Goal: Book appointment/travel/reservation

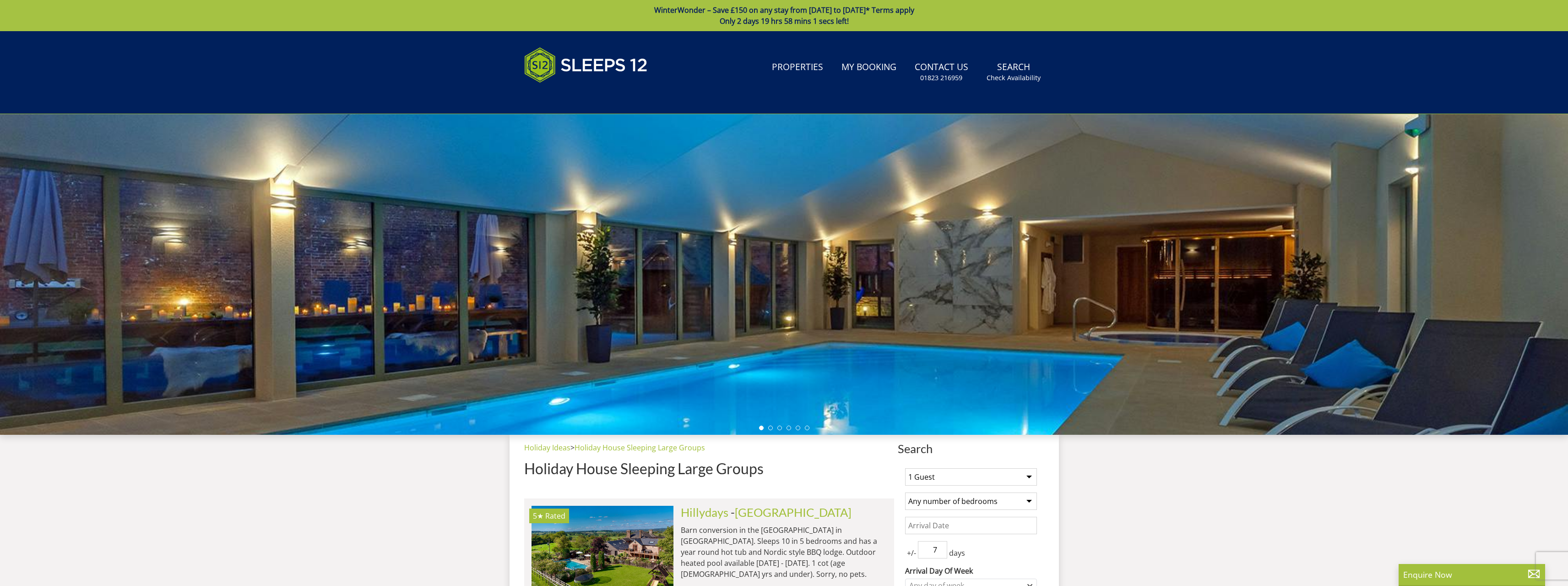
click at [919, 478] on select "1 Guest 2 Guests 3 Guests 4 Guests 5 Guests 6 Guests 7 Guests 8 Guests 9 Guests…" at bounding box center [971, 477] width 132 height 18
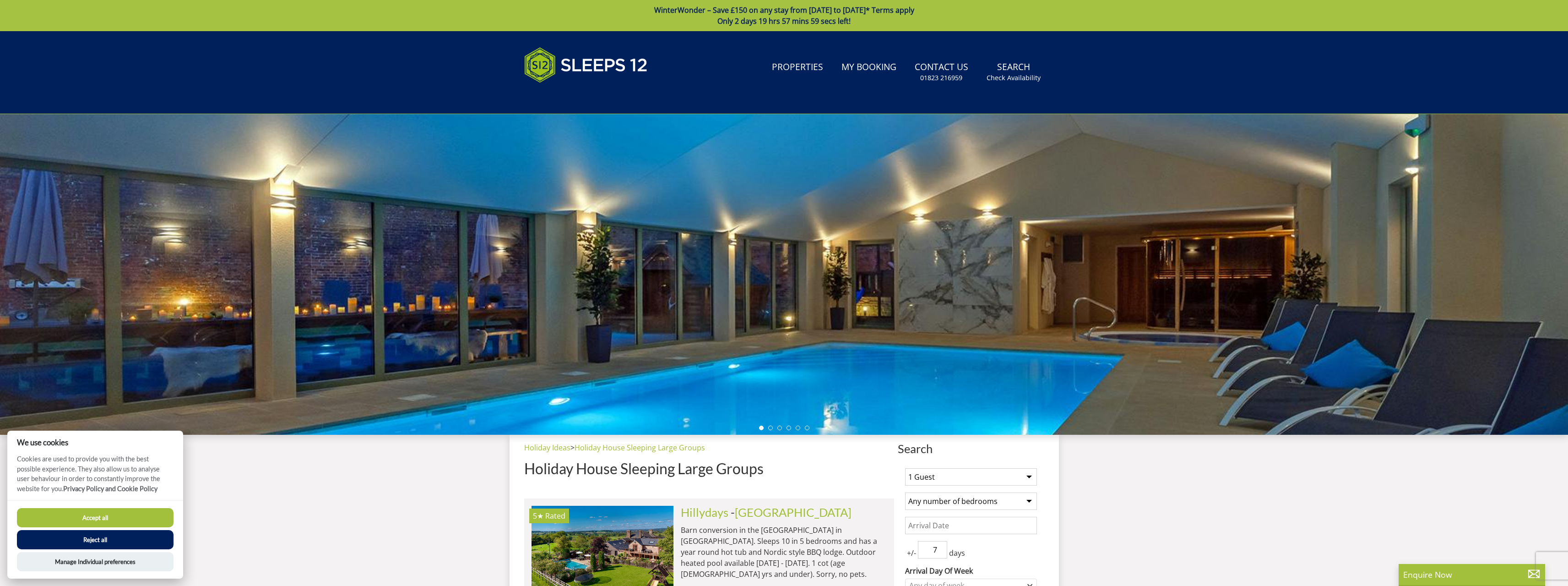
click at [931, 482] on select "1 Guest 2 Guests 3 Guests 4 Guests 5 Guests 6 Guests 7 Guests 8 Guests 9 Guests…" at bounding box center [971, 477] width 132 height 18
select select "15"
click at [905, 468] on select "1 Guest 2 Guests 3 Guests 4 Guests 5 Guests 6 Guests 7 Guests 8 Guests 9 Guests…" at bounding box center [971, 477] width 132 height 18
click at [950, 498] on select "Any number of bedrooms 4 Bedrooms 5 Bedrooms 6 Bedrooms 7 Bedrooms 8 Bedrooms 9…" at bounding box center [971, 501] width 132 height 18
select select "7"
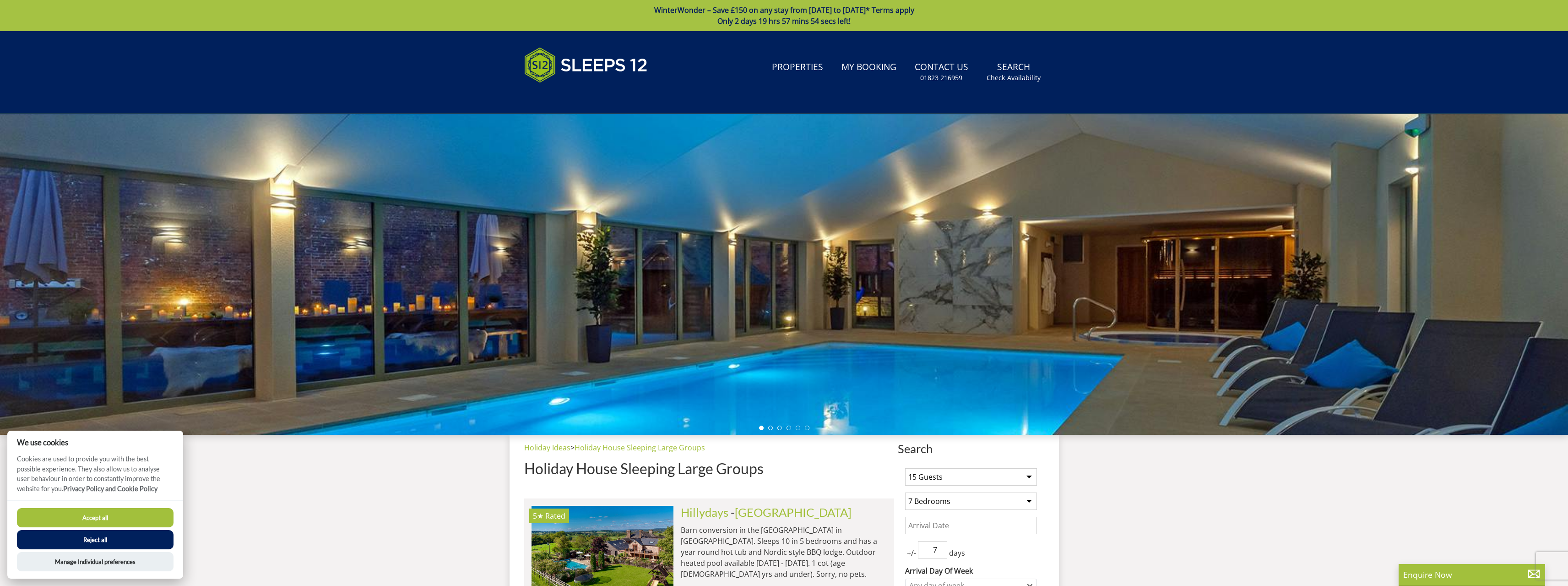
click at [905, 493] on select "Any number of bedrooms 4 Bedrooms 5 Bedrooms 6 Bedrooms 7 Bedrooms 8 Bedrooms 9…" at bounding box center [971, 501] width 132 height 18
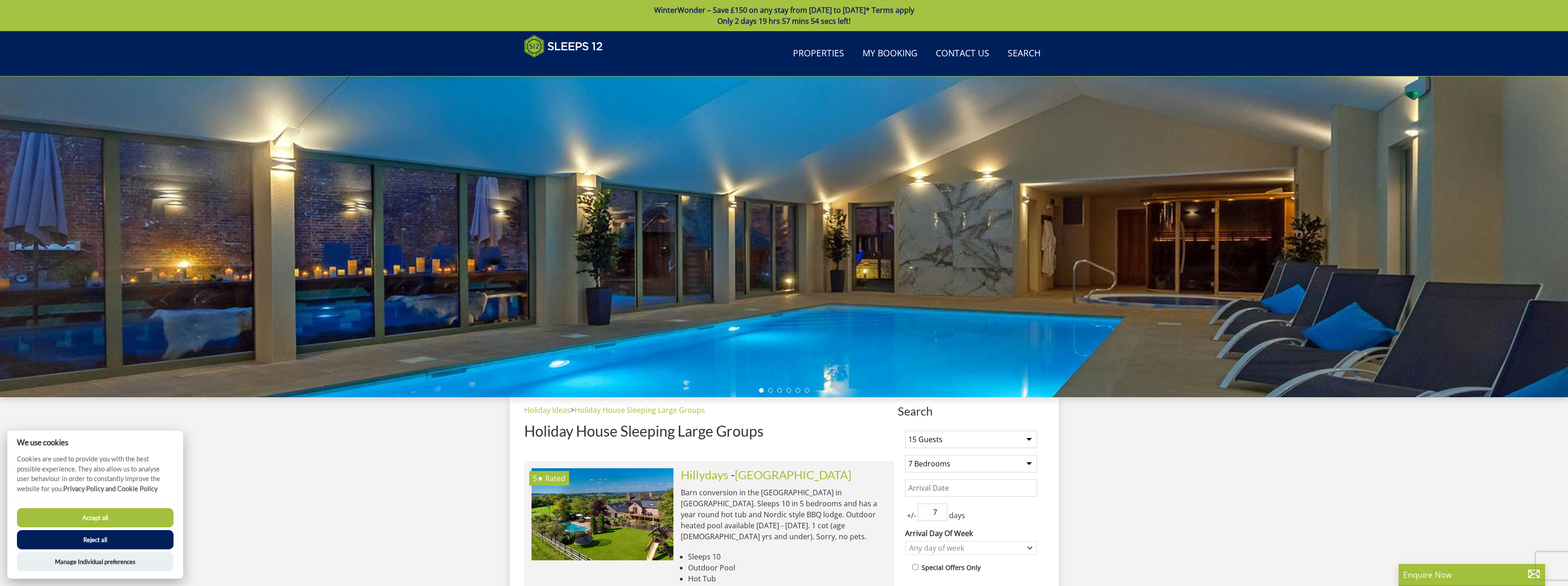
scroll to position [100, 0]
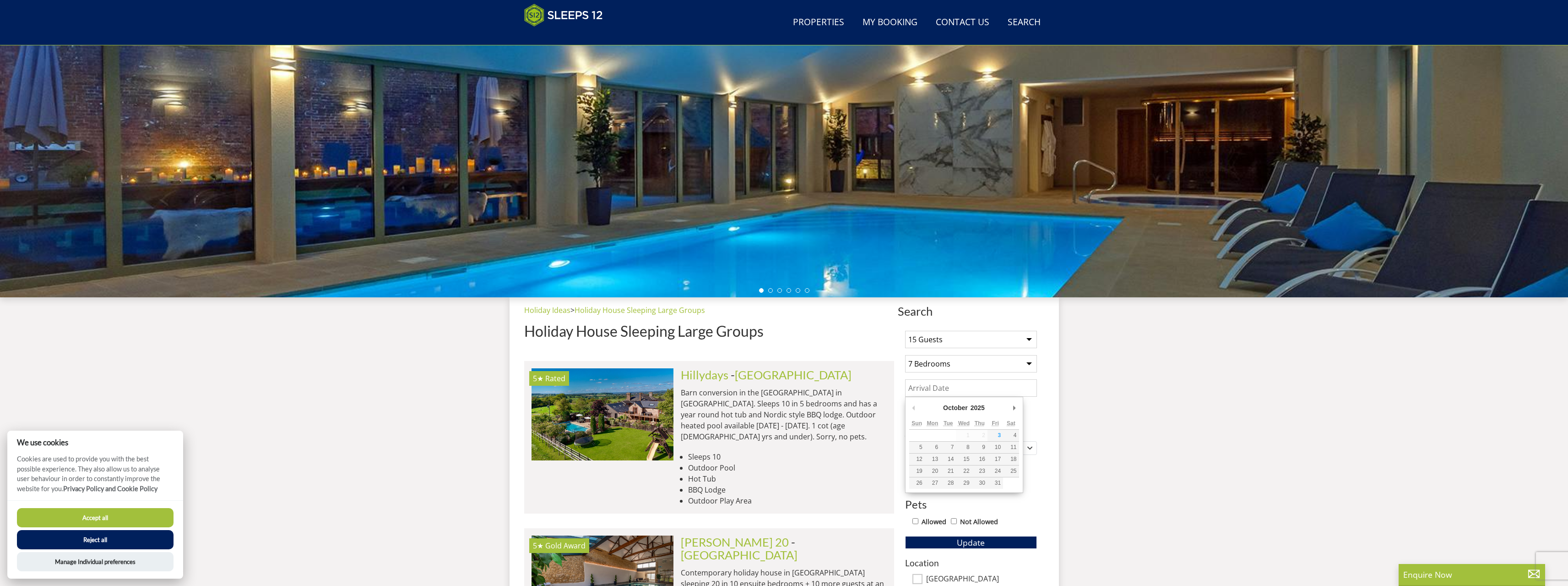
click at [941, 389] on input "Date" at bounding box center [971, 388] width 132 height 18
type input "[DATE]"
click at [943, 415] on input "6" at bounding box center [933, 412] width 29 height 18
click at [942, 415] on input "5" at bounding box center [933, 412] width 29 height 18
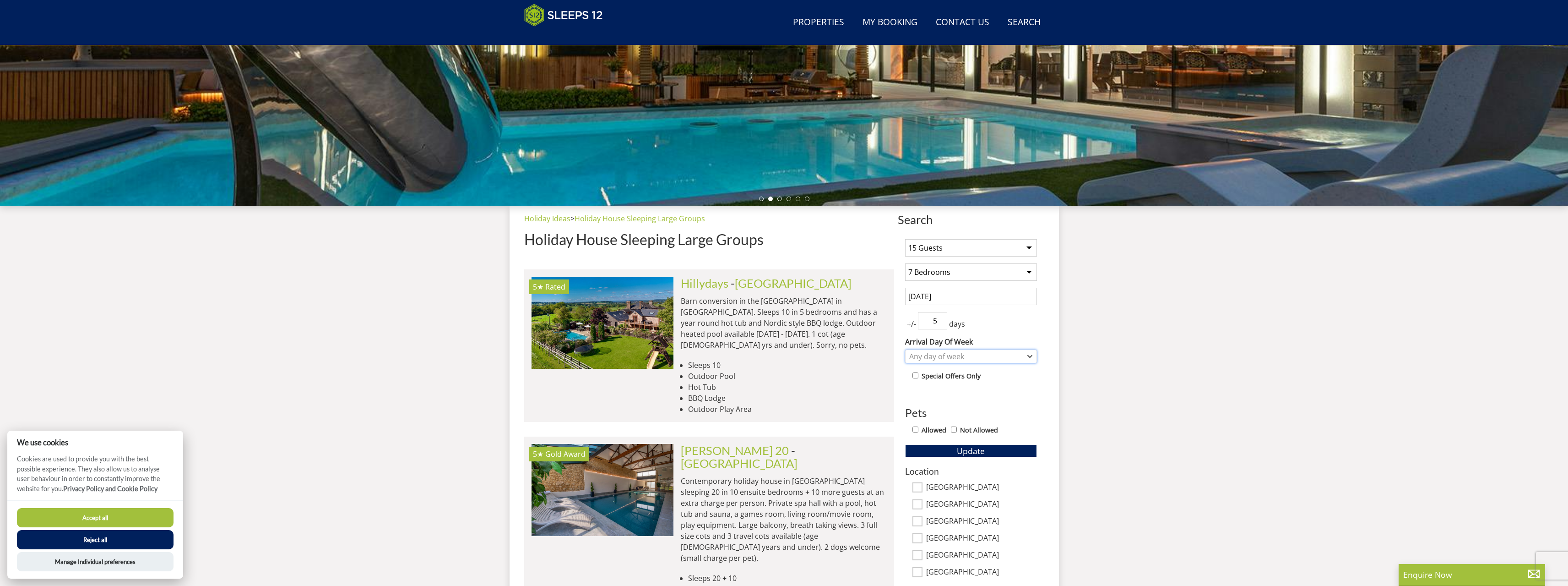
click at [934, 356] on div "Any day of week" at bounding box center [966, 356] width 119 height 10
click at [940, 322] on input "4" at bounding box center [933, 320] width 29 height 18
type input "3"
click at [940, 322] on input "3" at bounding box center [933, 320] width 29 height 18
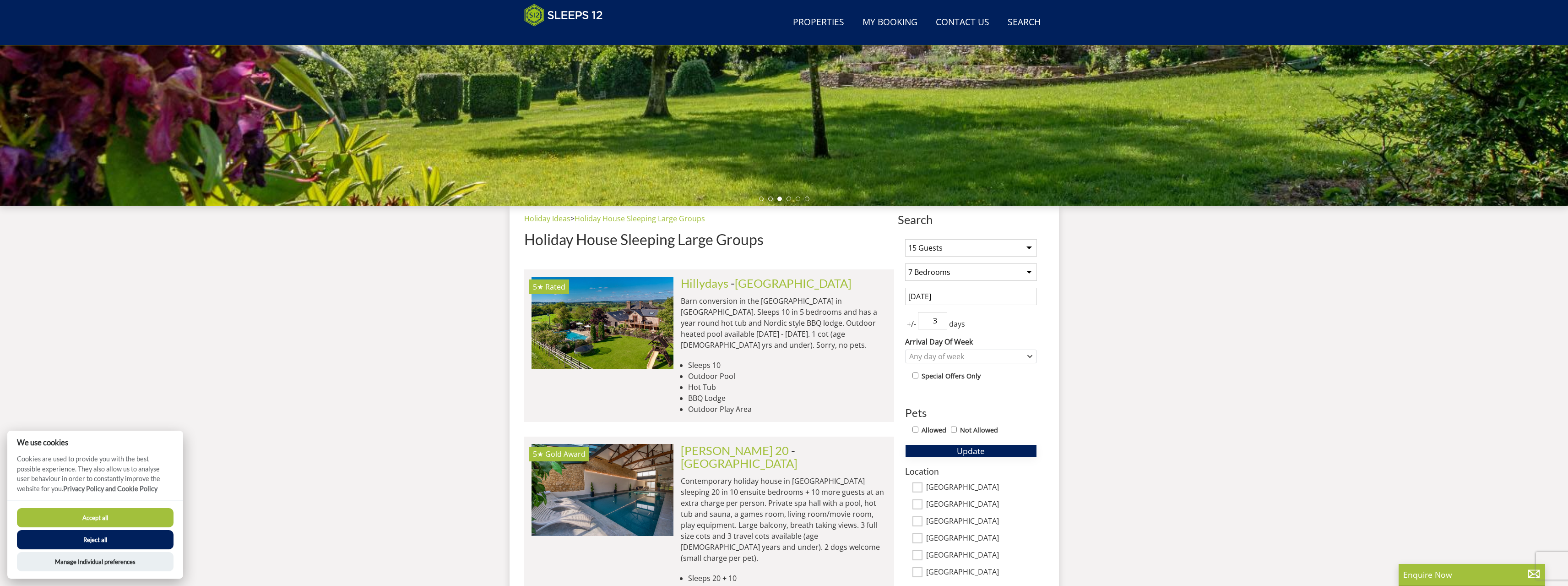
click at [950, 452] on button "Update" at bounding box center [971, 451] width 132 height 13
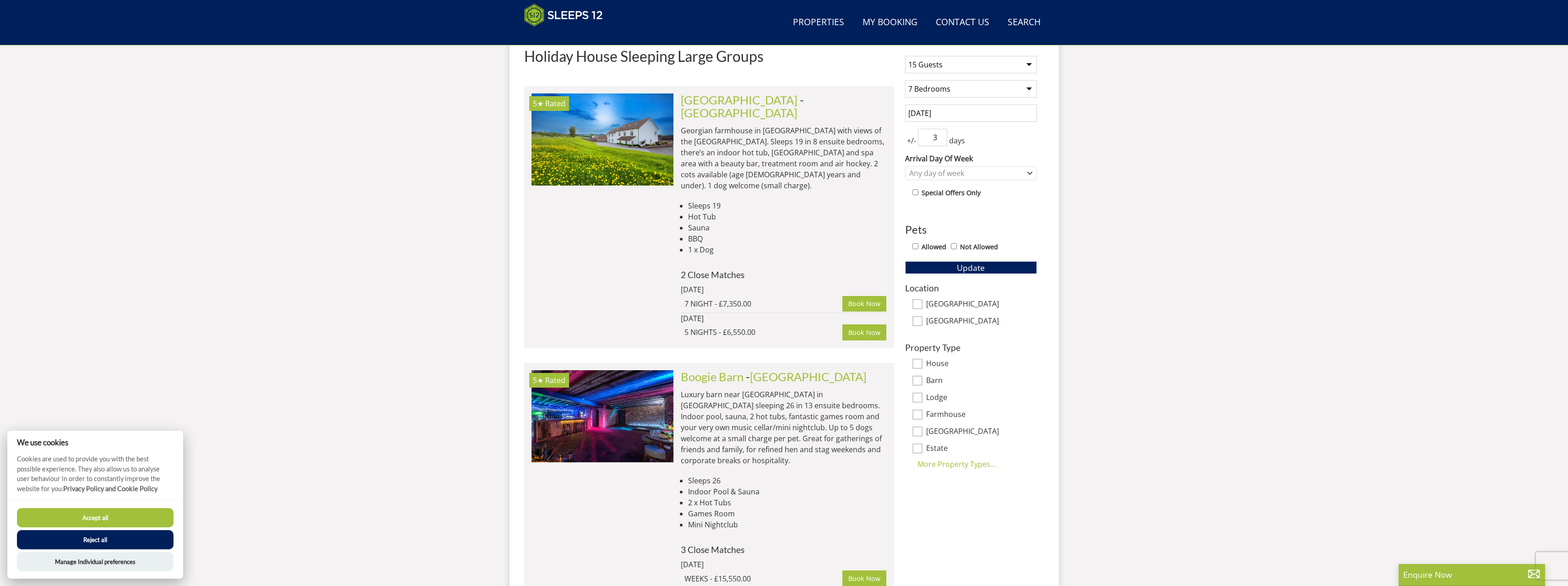
scroll to position [329, 0]
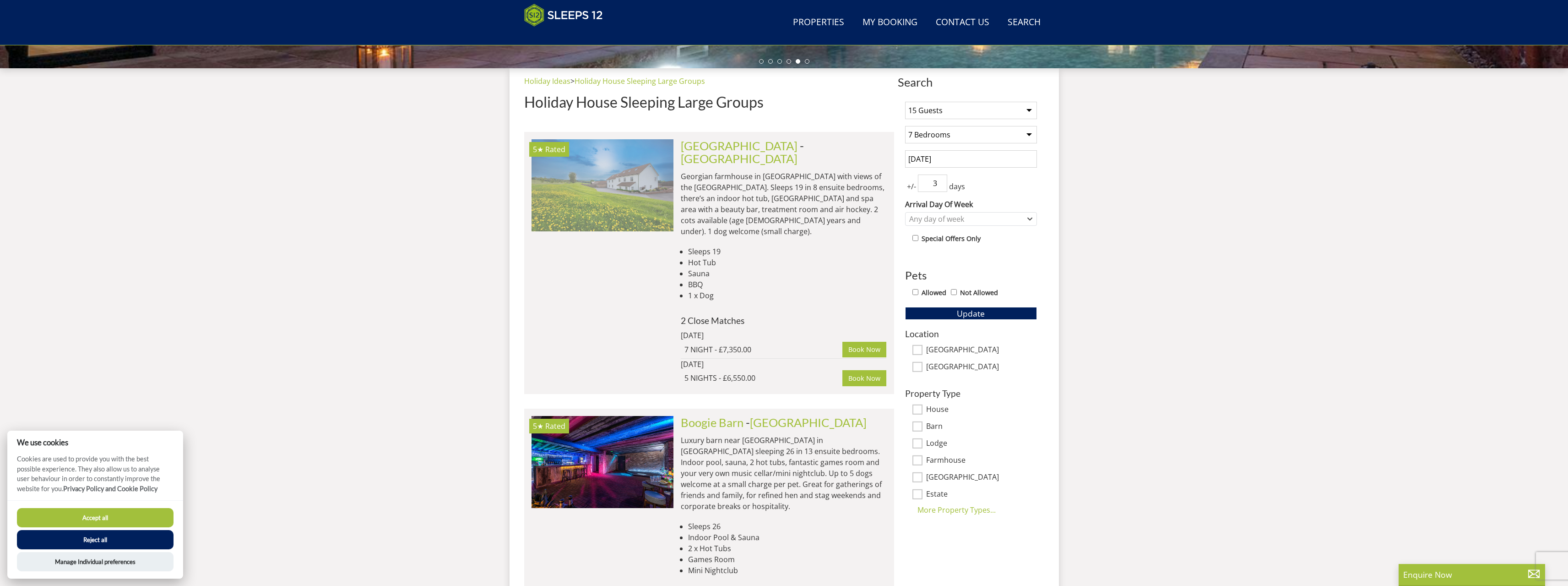
click at [634, 202] on img at bounding box center [602, 185] width 142 height 91
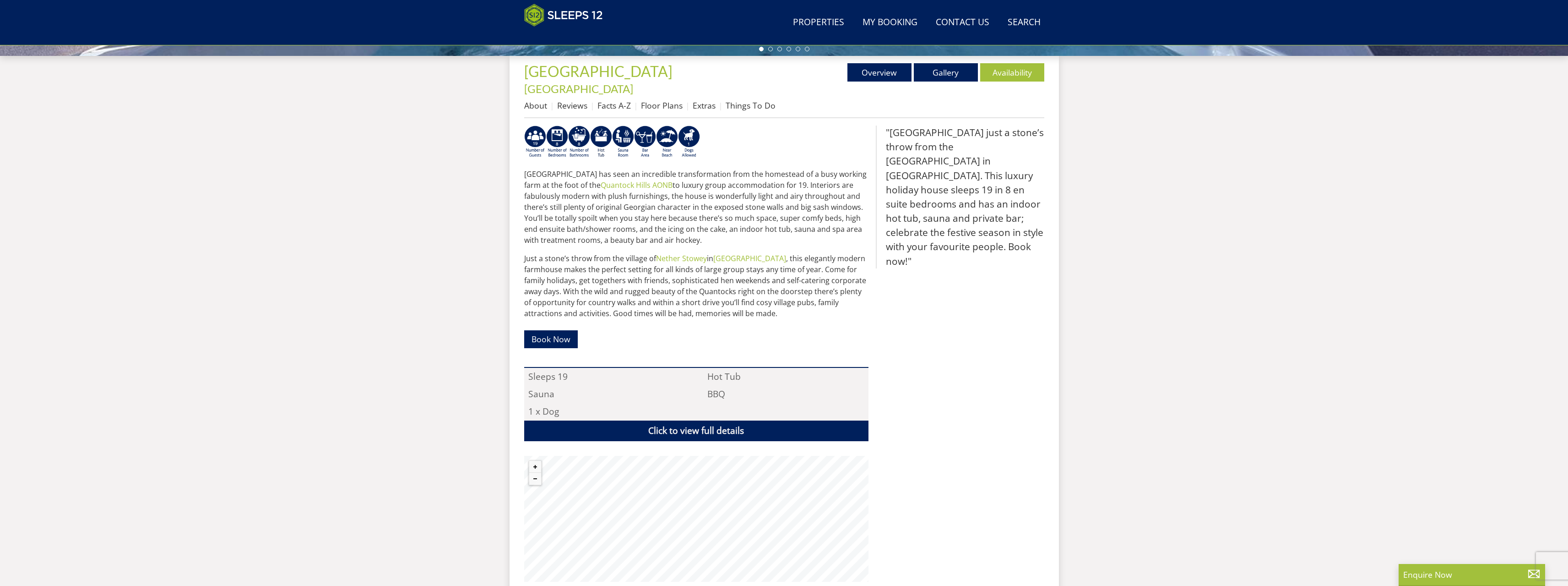
scroll to position [158, 0]
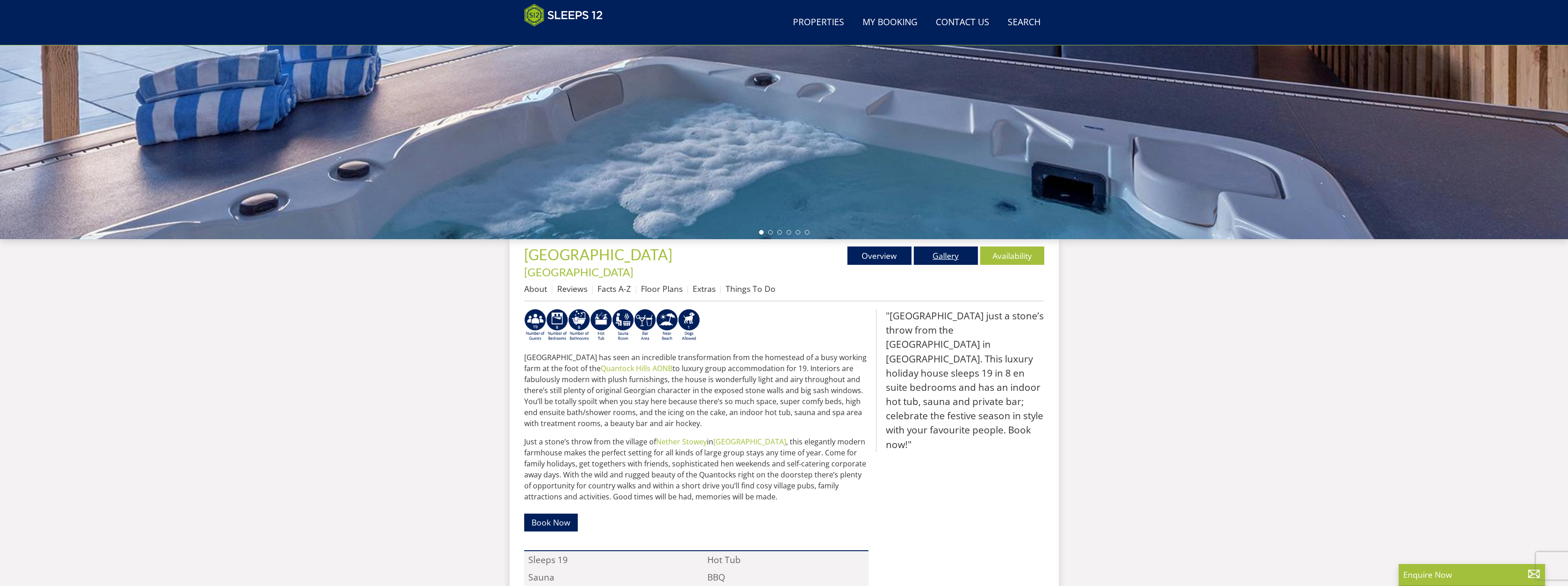
click at [945, 261] on link "Gallery" at bounding box center [945, 256] width 64 height 18
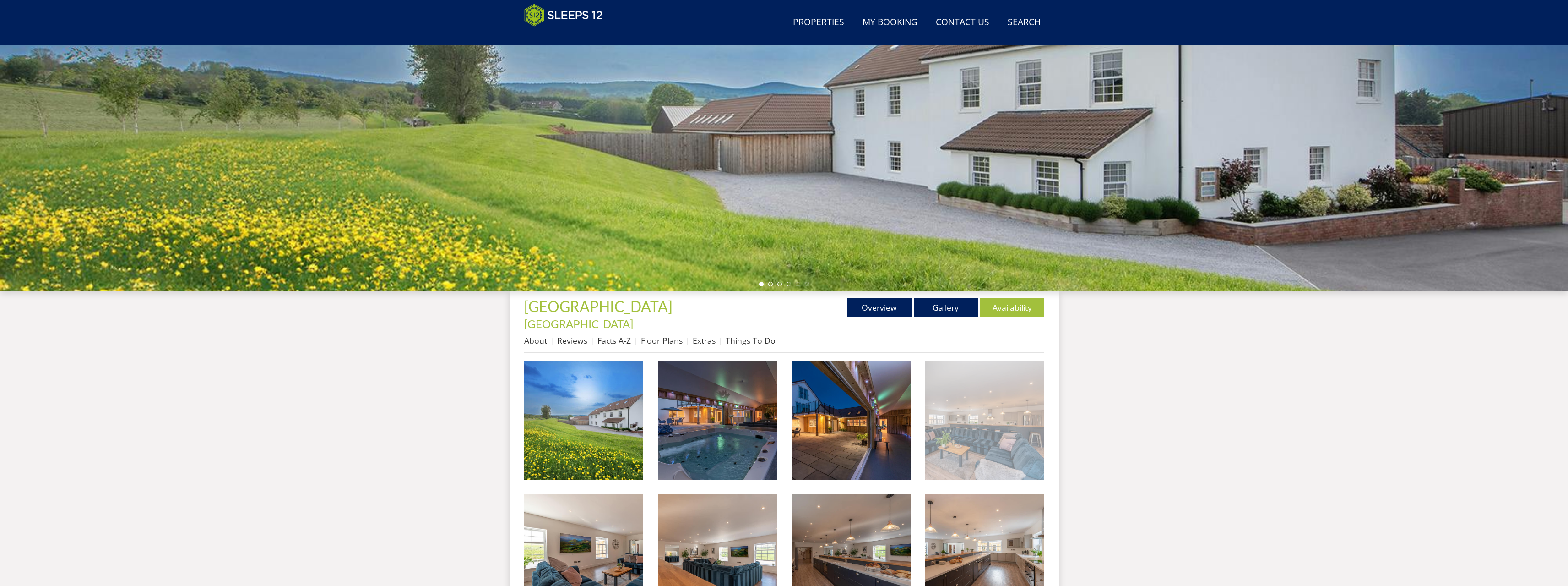
scroll to position [152, 0]
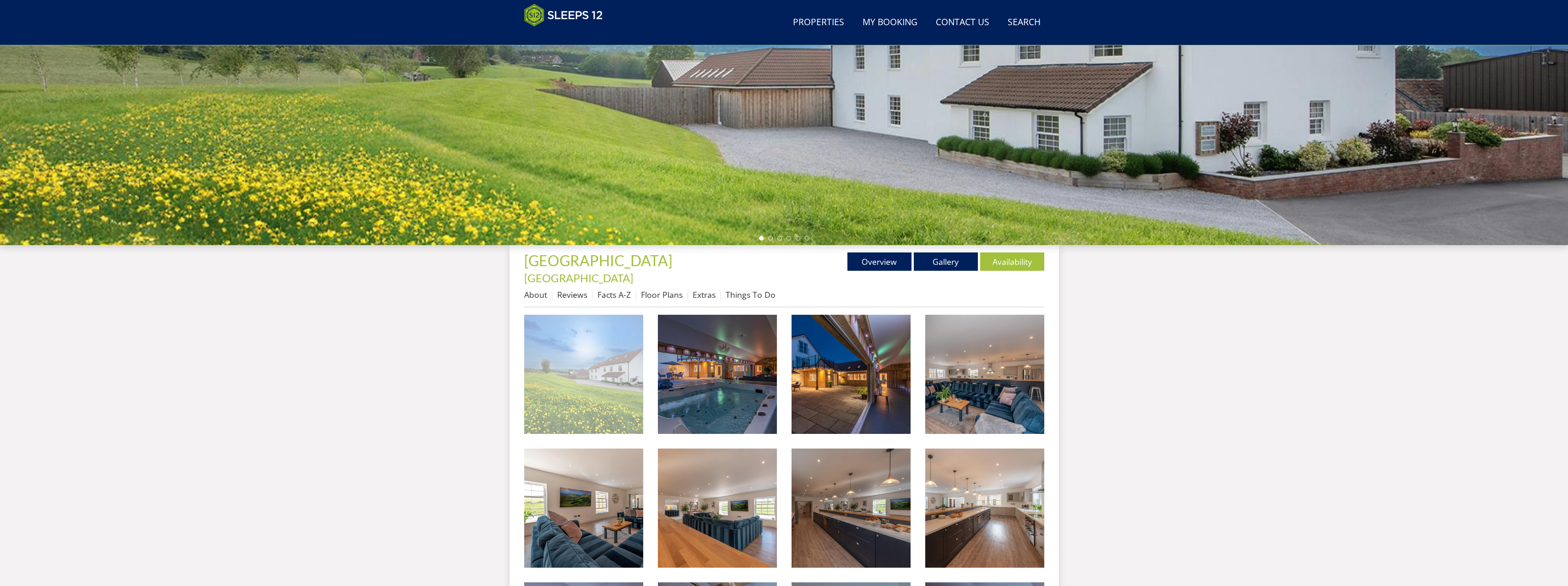
click at [623, 358] on img at bounding box center [584, 375] width 119 height 119
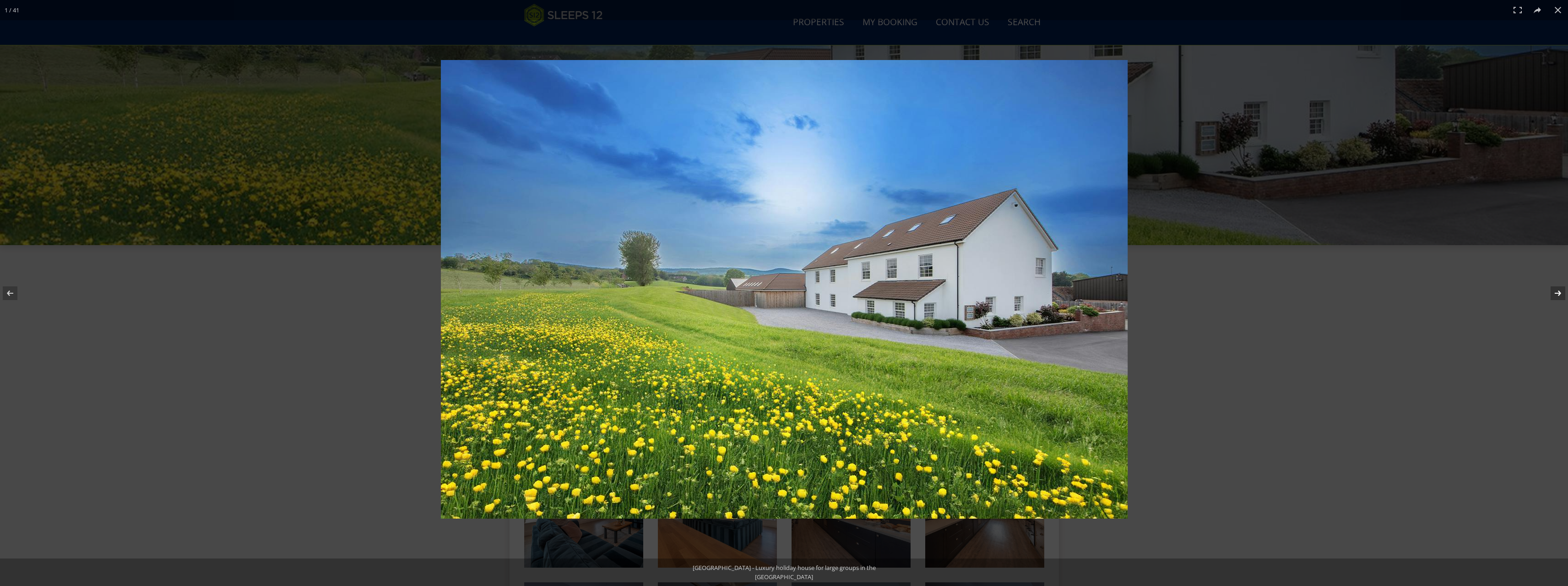
click at [1558, 293] on button at bounding box center [1552, 293] width 32 height 46
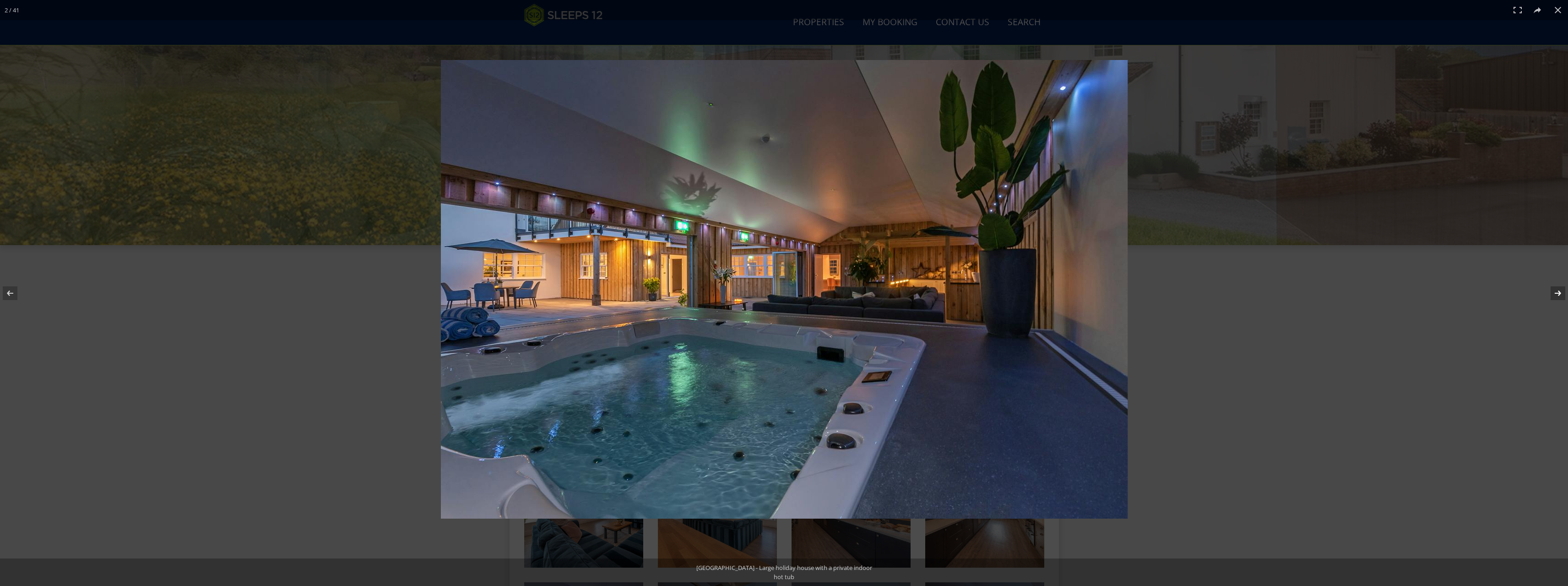
click at [1558, 293] on button at bounding box center [1552, 293] width 32 height 46
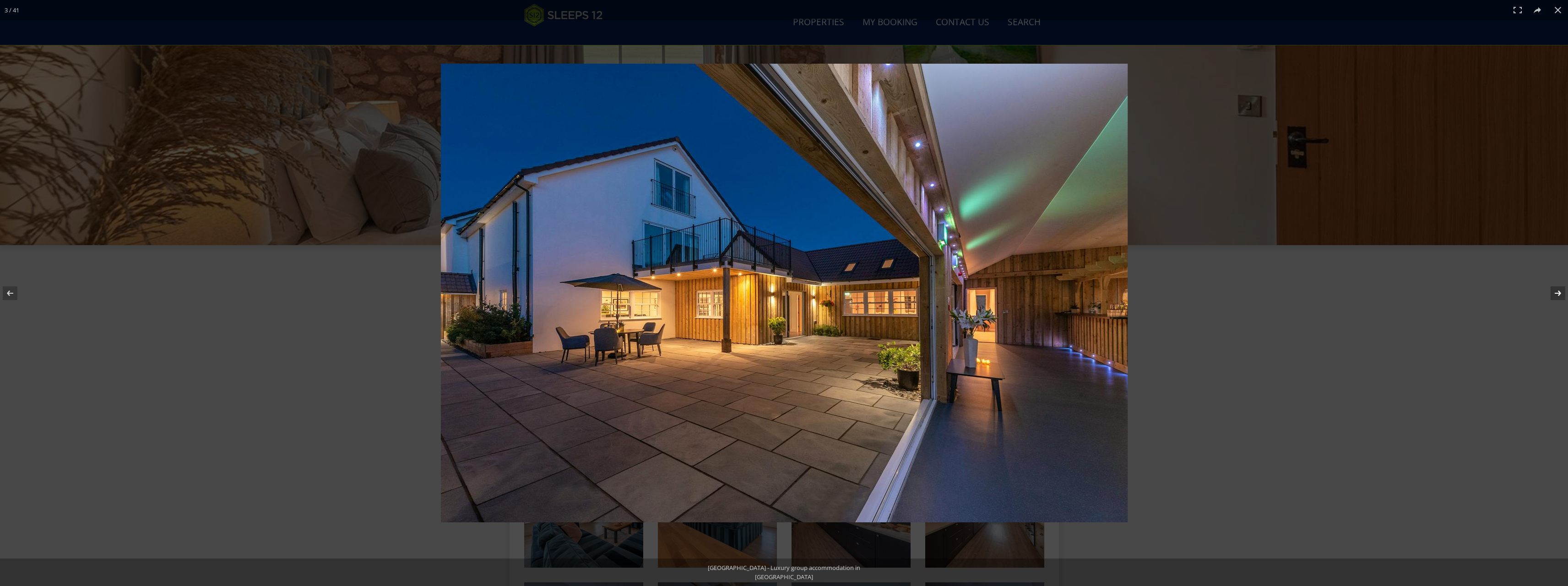
click at [1558, 293] on button at bounding box center [1552, 293] width 32 height 46
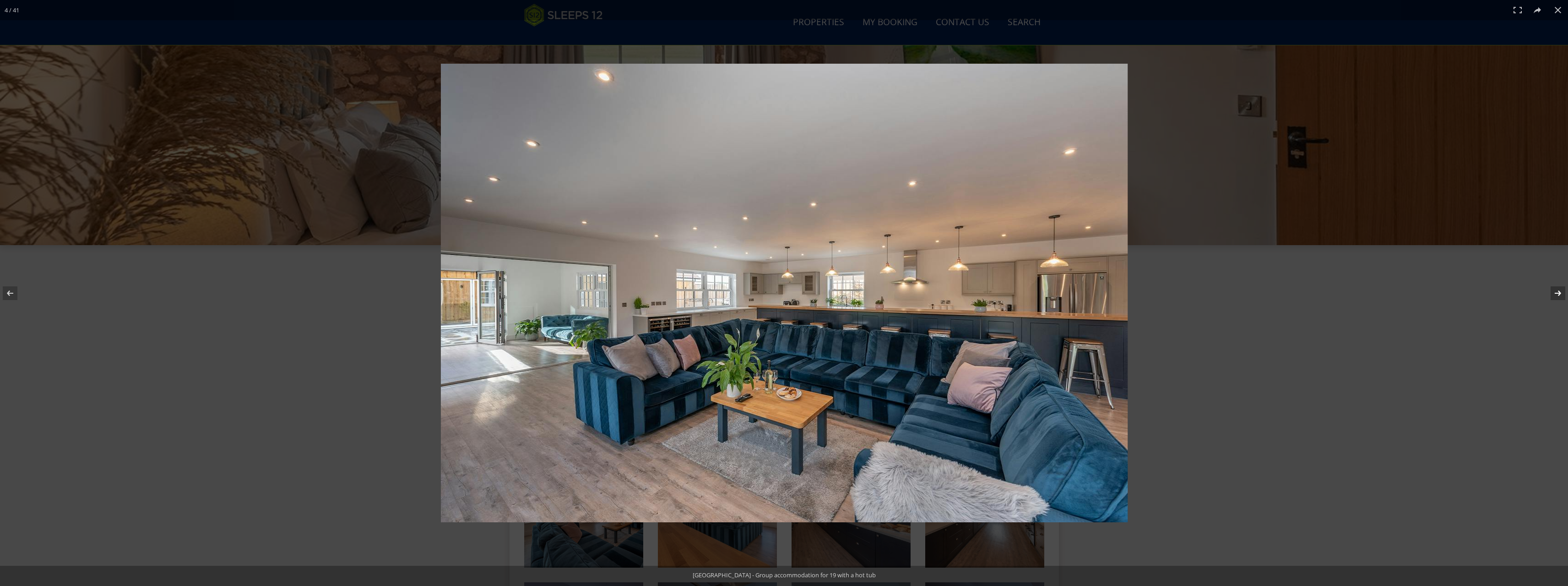
click at [1558, 293] on button at bounding box center [1552, 293] width 32 height 46
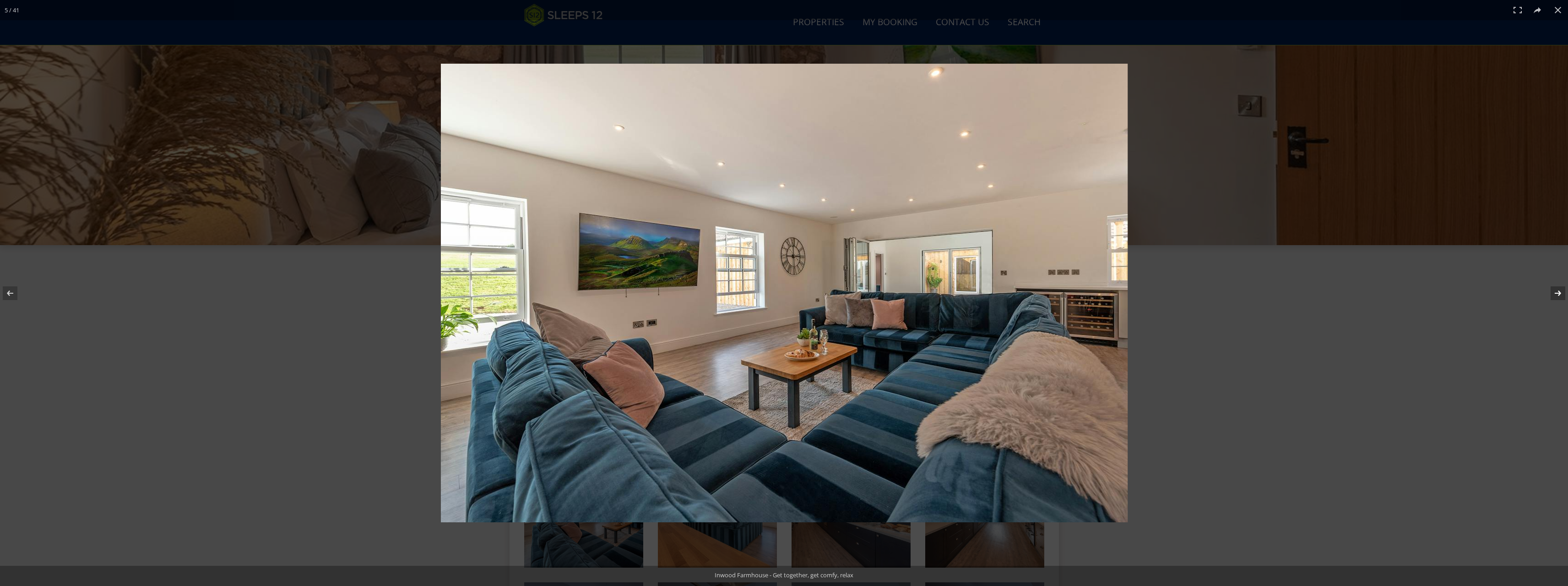
click at [1558, 293] on button at bounding box center [1552, 293] width 32 height 46
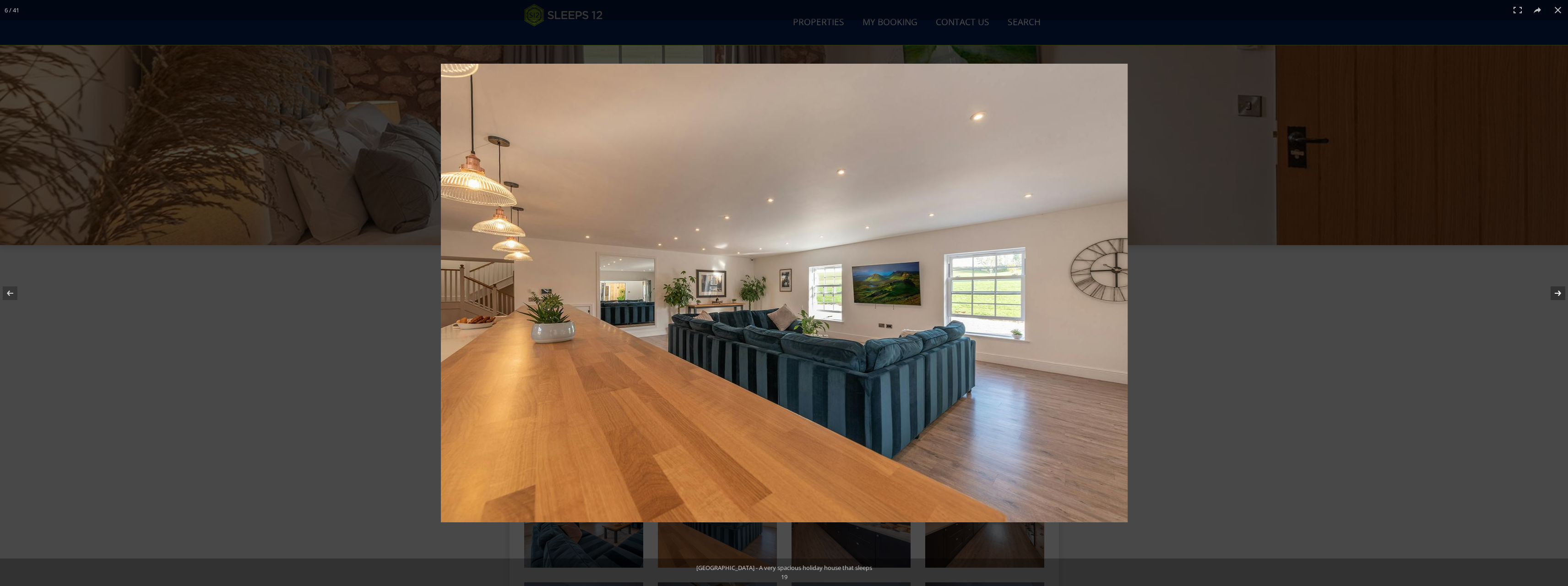
click at [1558, 293] on button at bounding box center [1552, 293] width 32 height 46
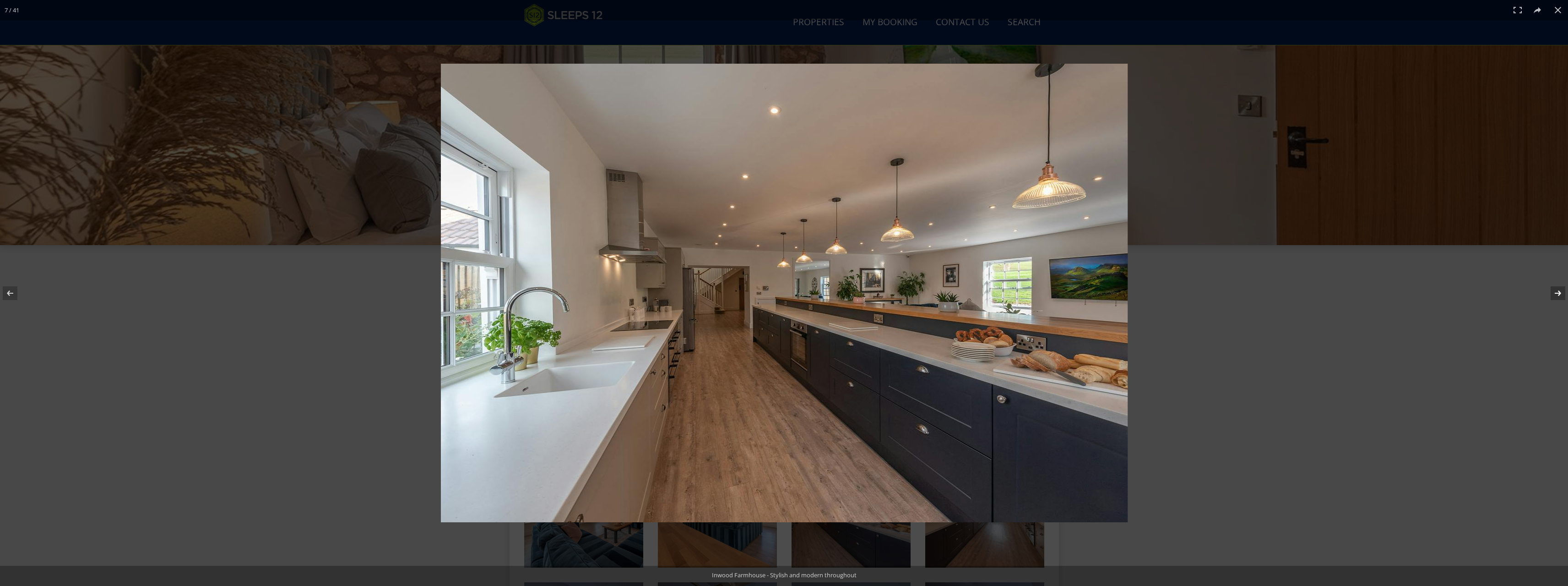
click at [1558, 293] on button at bounding box center [1552, 293] width 32 height 46
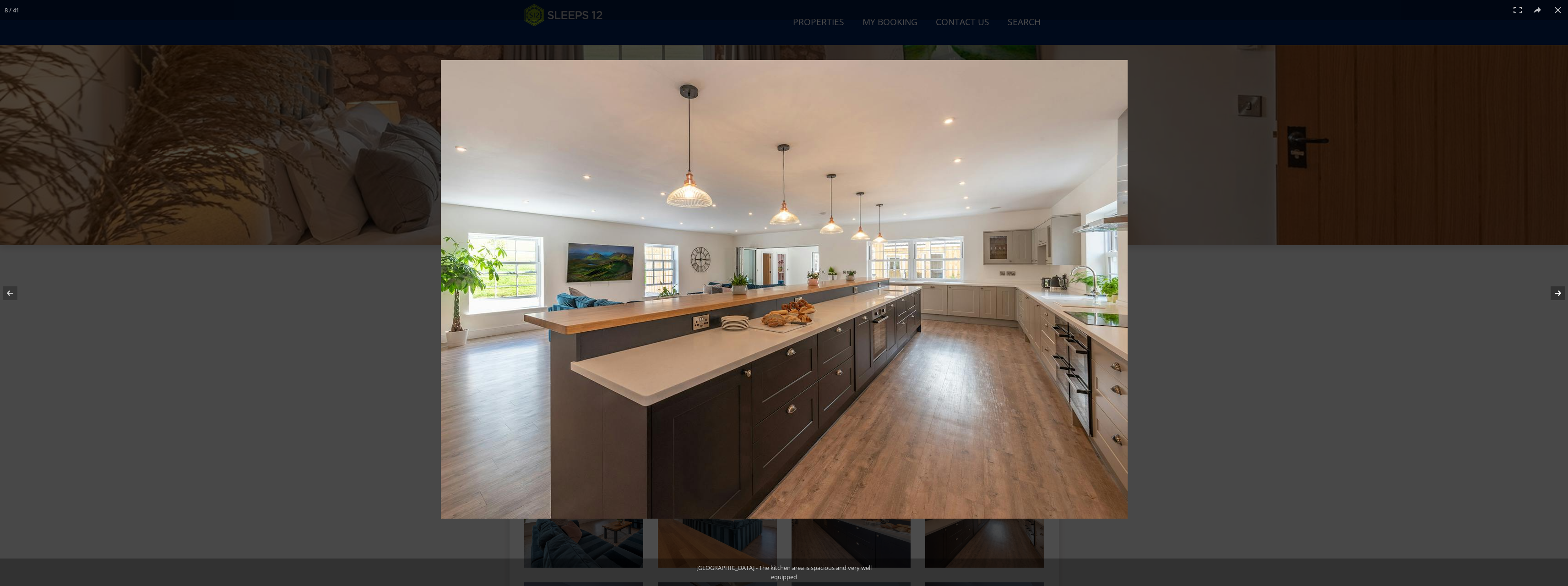
click at [1558, 293] on button at bounding box center [1552, 293] width 32 height 46
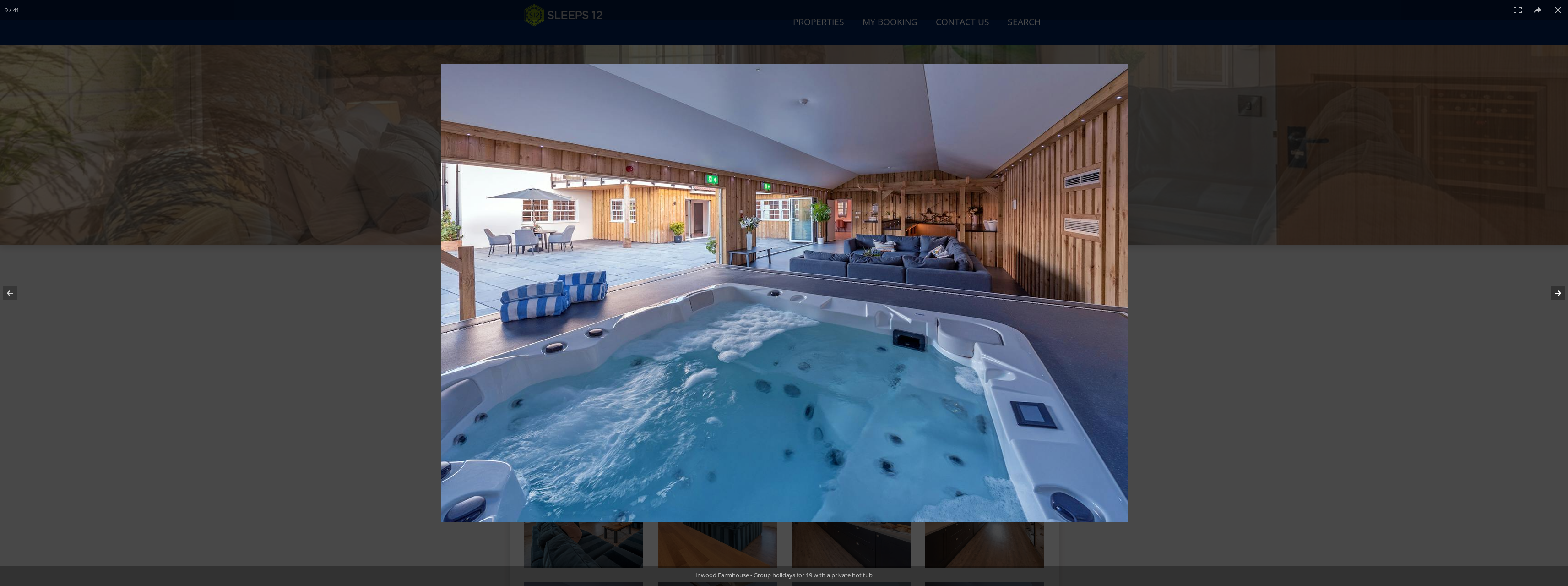
click at [1558, 293] on button at bounding box center [1552, 293] width 32 height 46
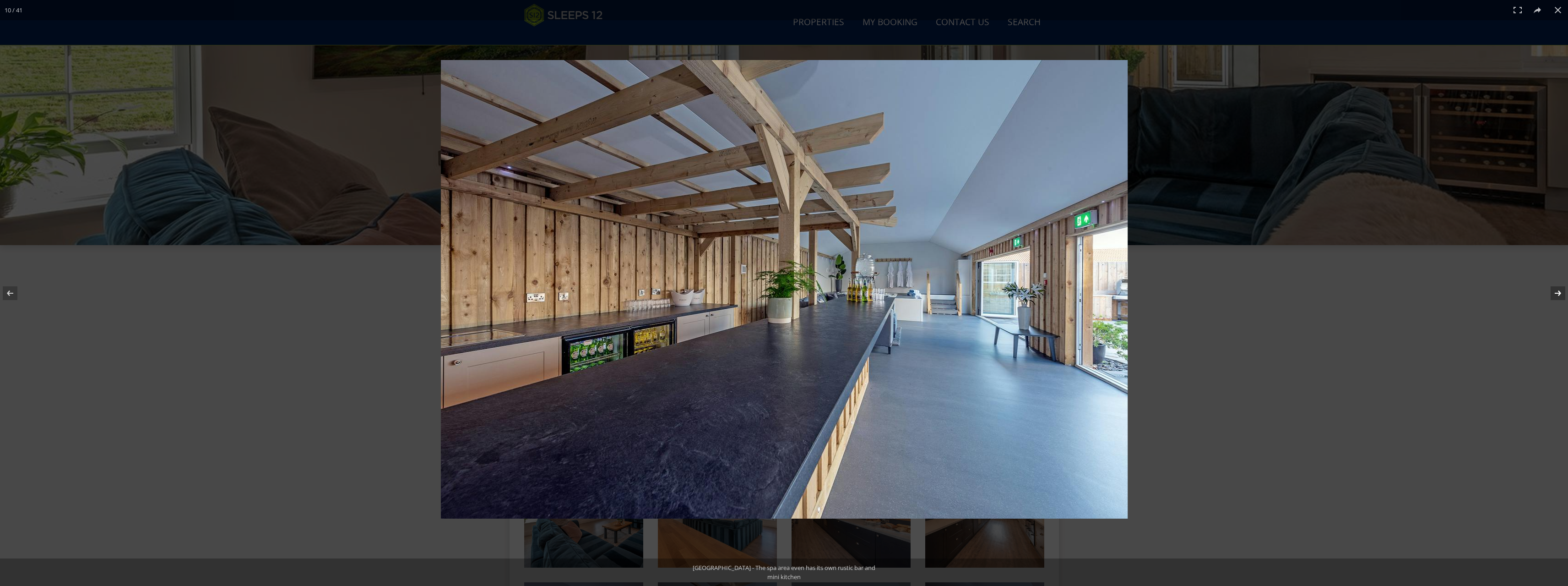
click at [1558, 293] on button at bounding box center [1552, 293] width 32 height 46
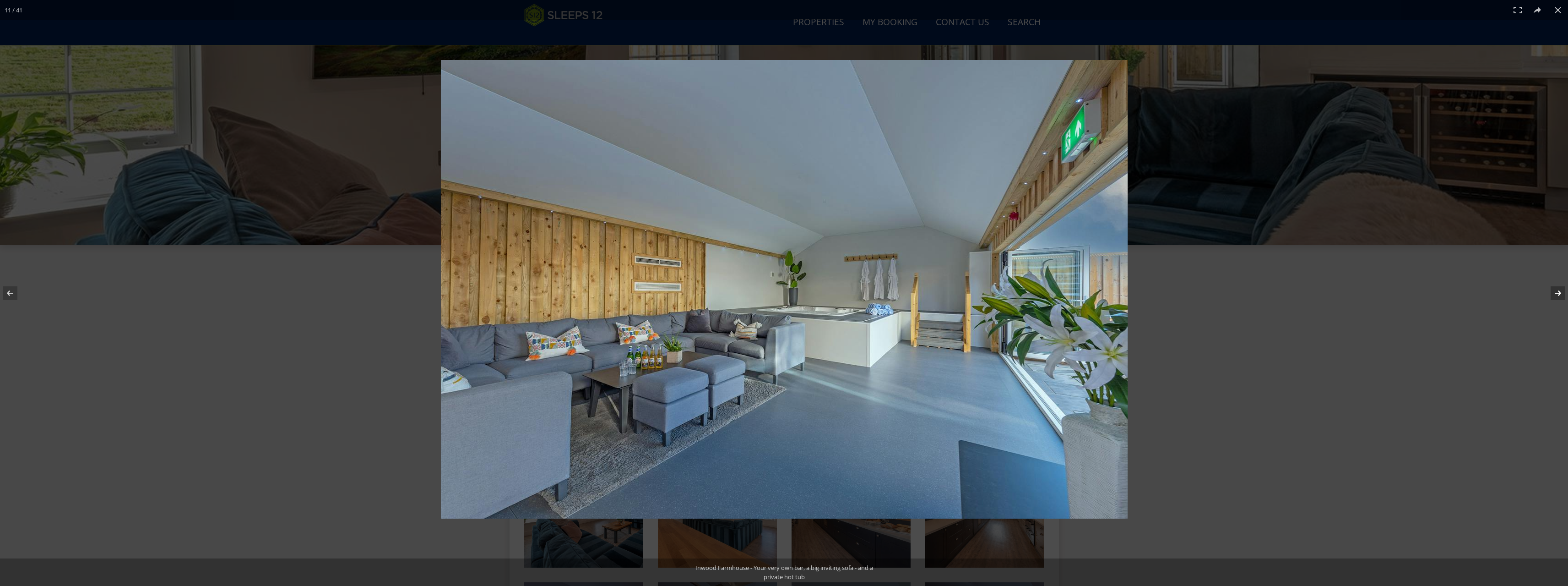
click at [1558, 293] on button at bounding box center [1552, 293] width 32 height 46
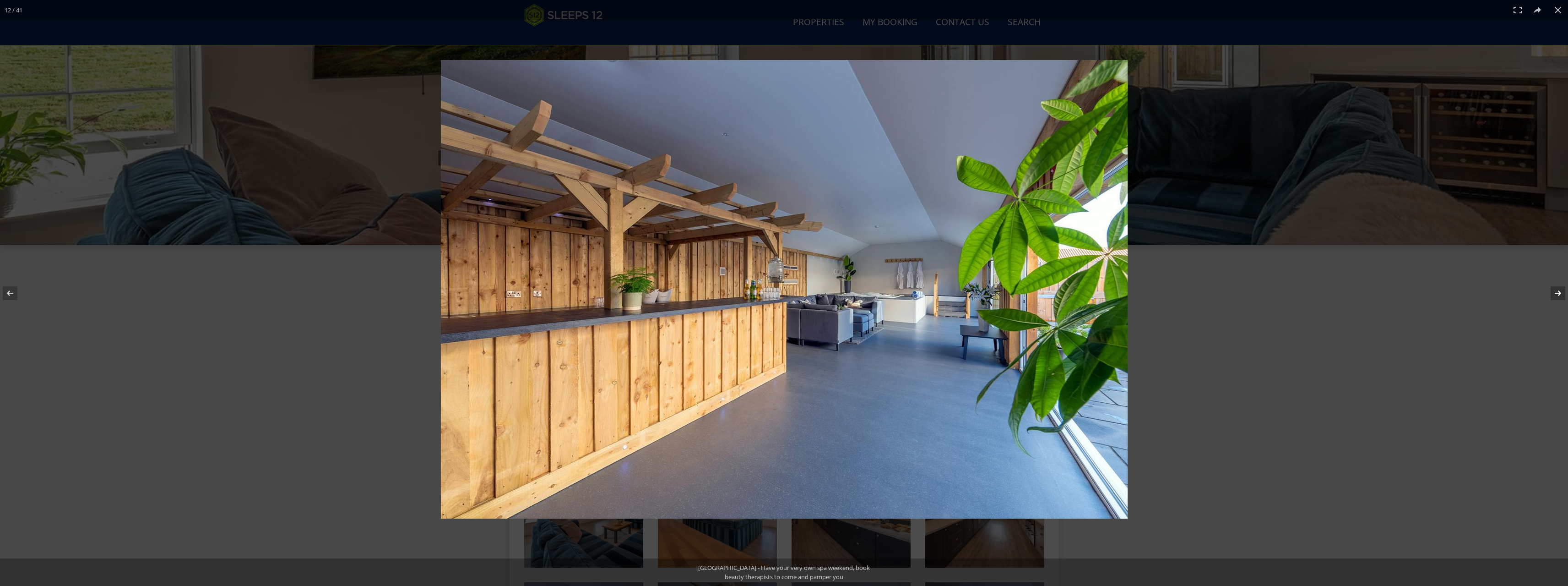
click at [1558, 293] on button at bounding box center [1552, 293] width 32 height 46
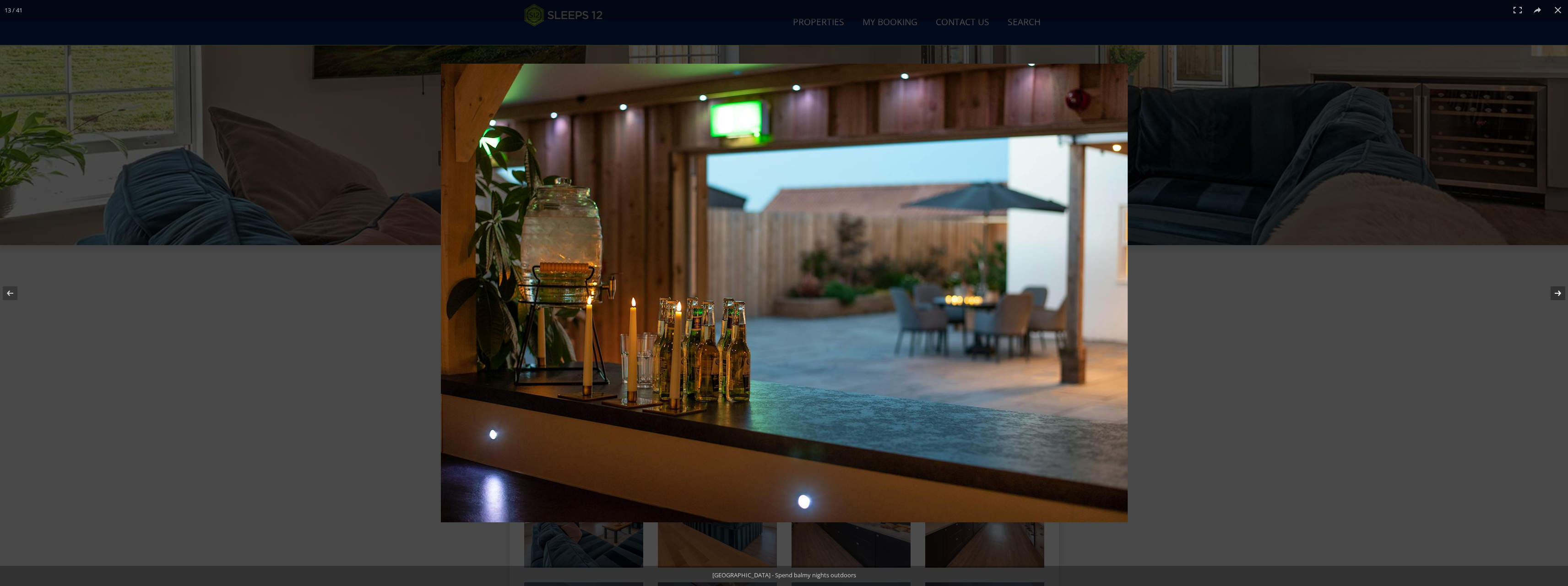
click at [1558, 293] on button at bounding box center [1552, 293] width 32 height 46
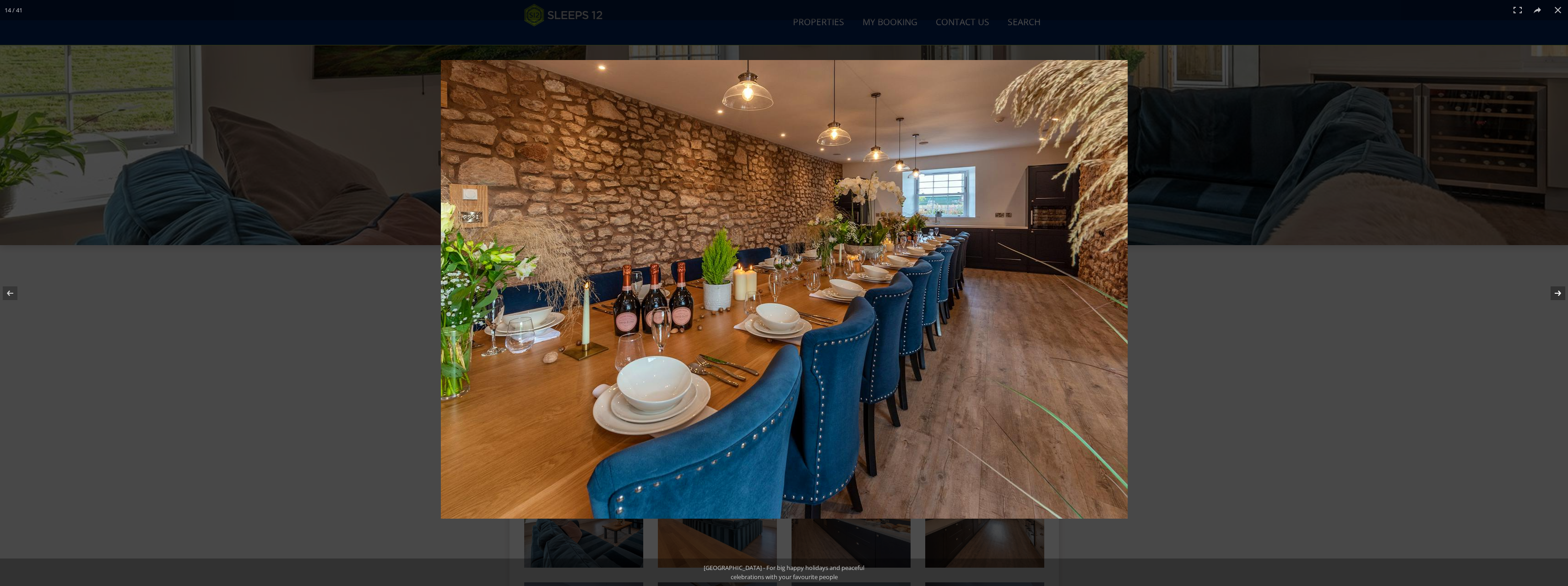
click at [1558, 293] on button at bounding box center [1552, 293] width 32 height 46
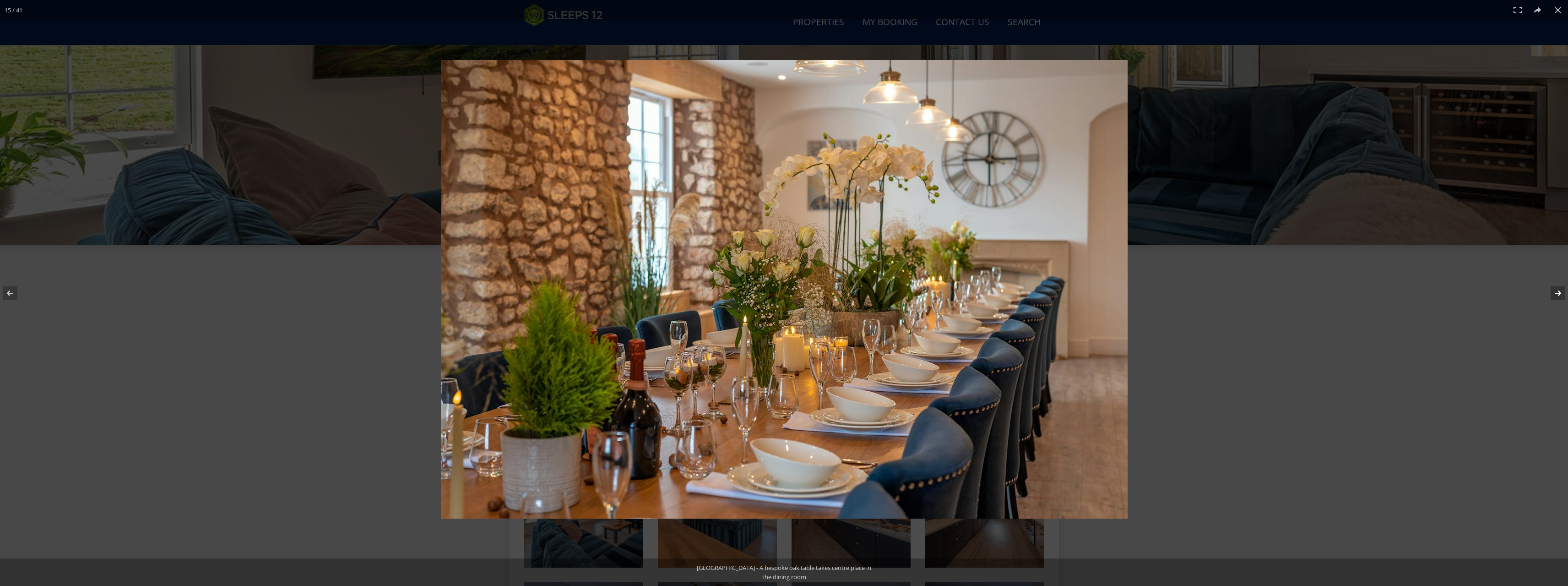
click at [1558, 293] on button at bounding box center [1552, 293] width 32 height 46
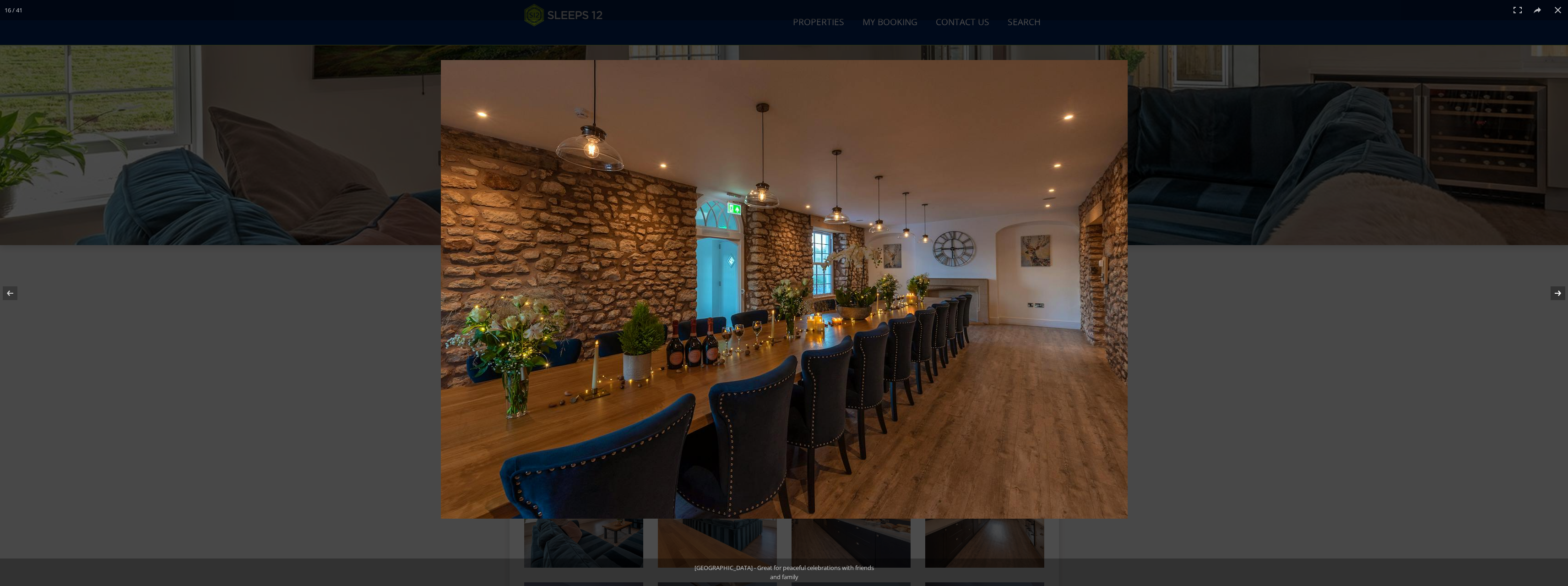
click at [1558, 293] on button at bounding box center [1552, 293] width 32 height 46
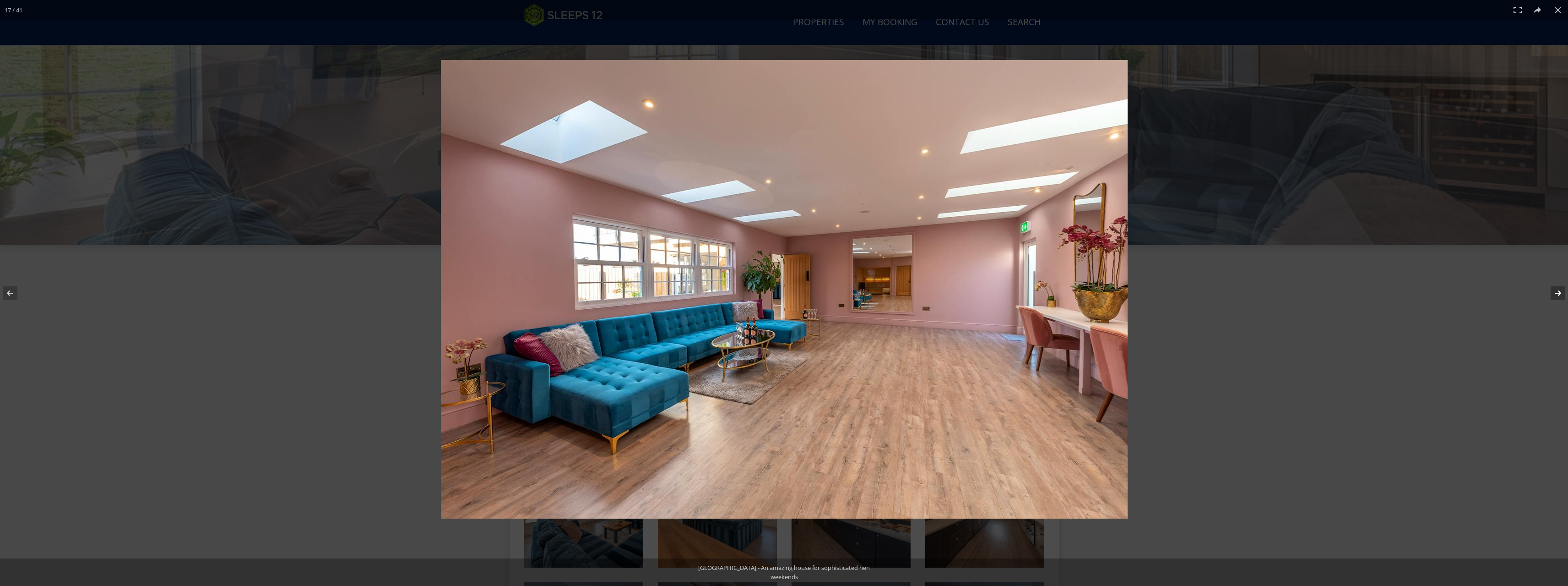
click at [1558, 293] on button at bounding box center [1552, 293] width 32 height 46
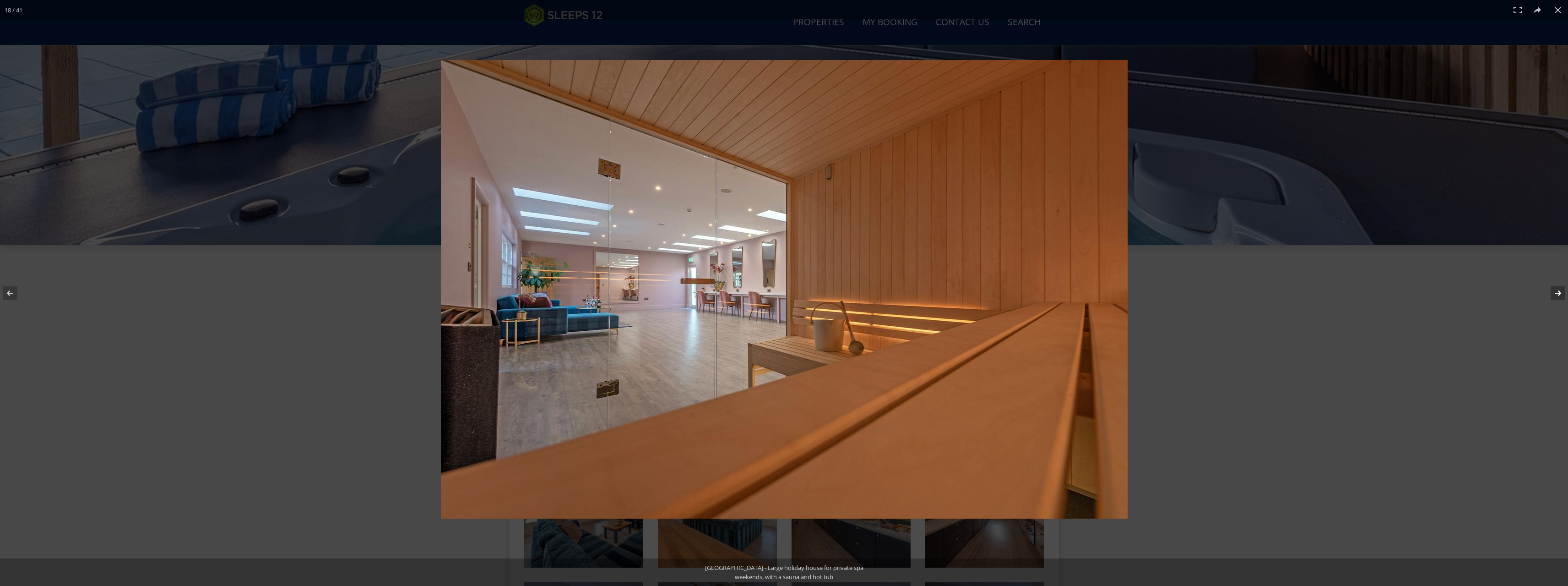
click at [1558, 292] on button at bounding box center [1552, 293] width 32 height 46
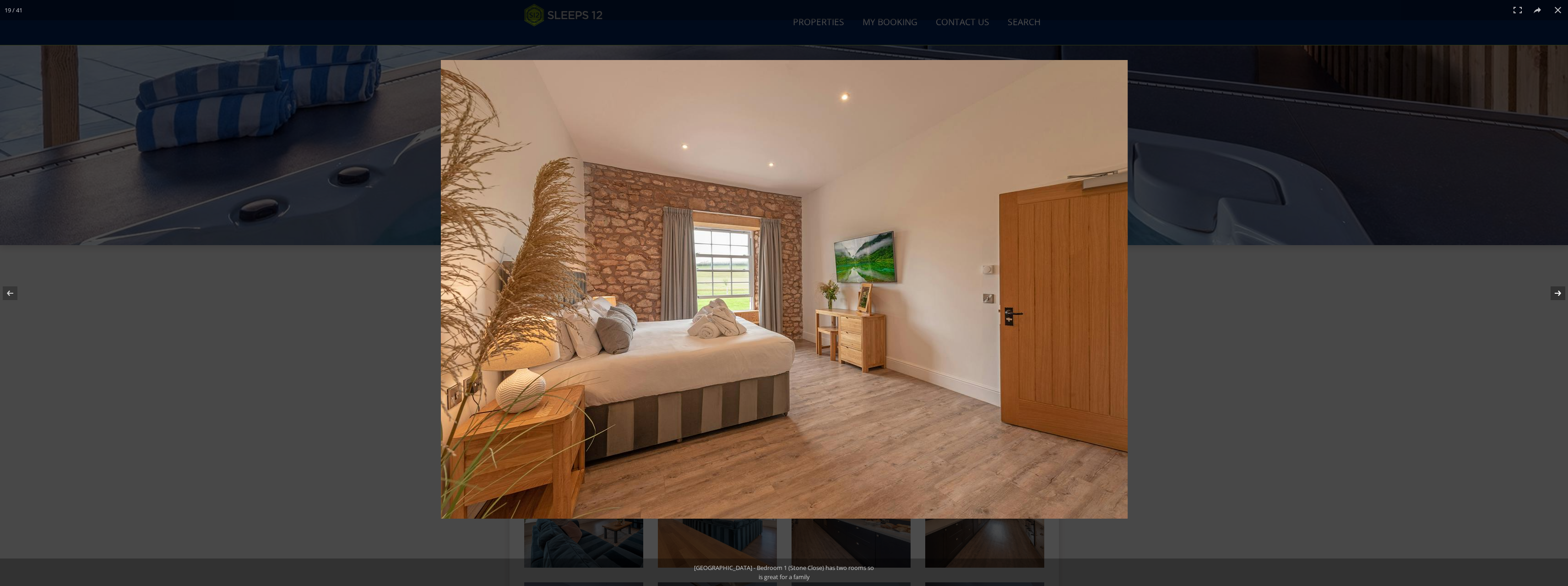
click at [1558, 292] on button at bounding box center [1552, 293] width 32 height 46
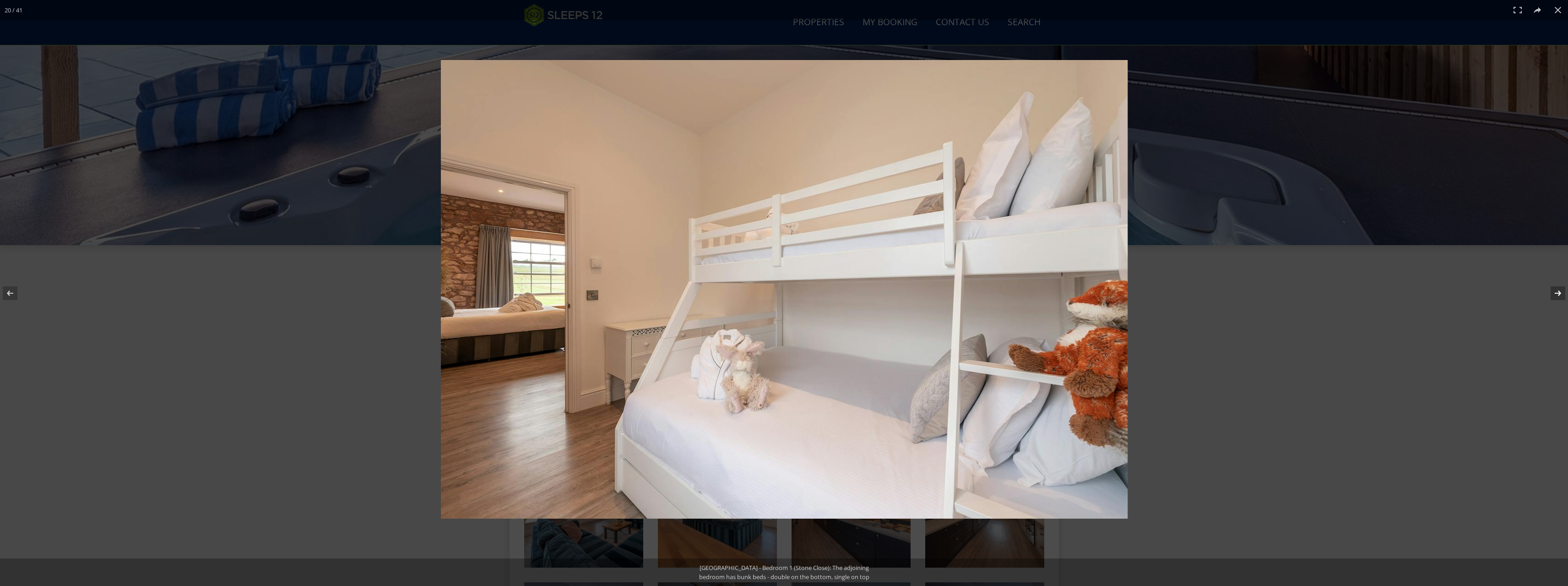
click at [1558, 292] on button at bounding box center [1552, 293] width 32 height 46
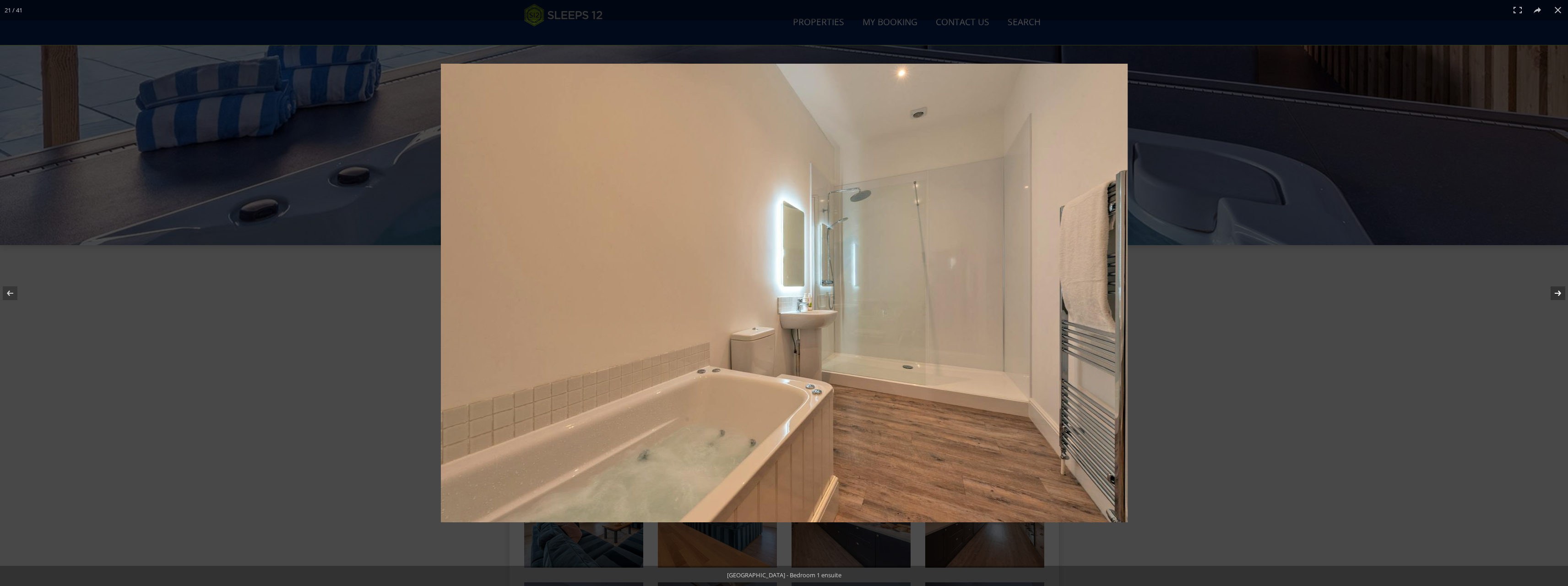
click at [1558, 292] on button at bounding box center [1552, 293] width 32 height 46
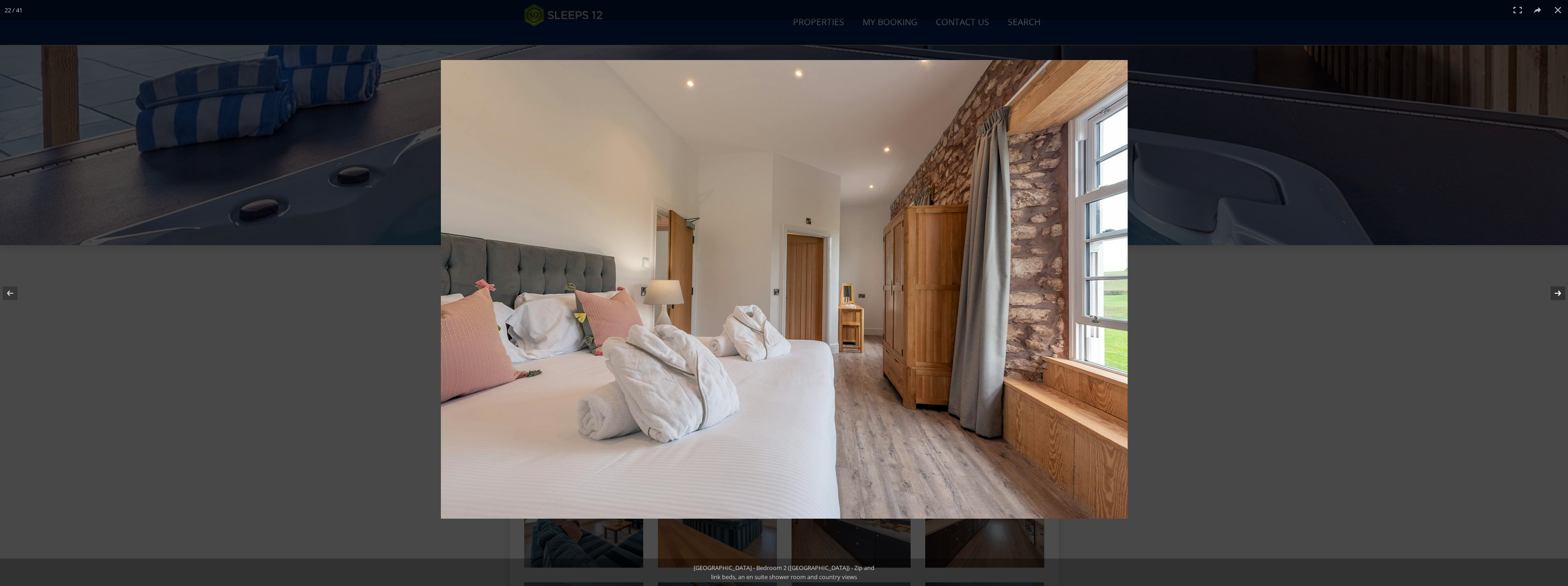
click at [1558, 292] on button at bounding box center [1552, 293] width 32 height 46
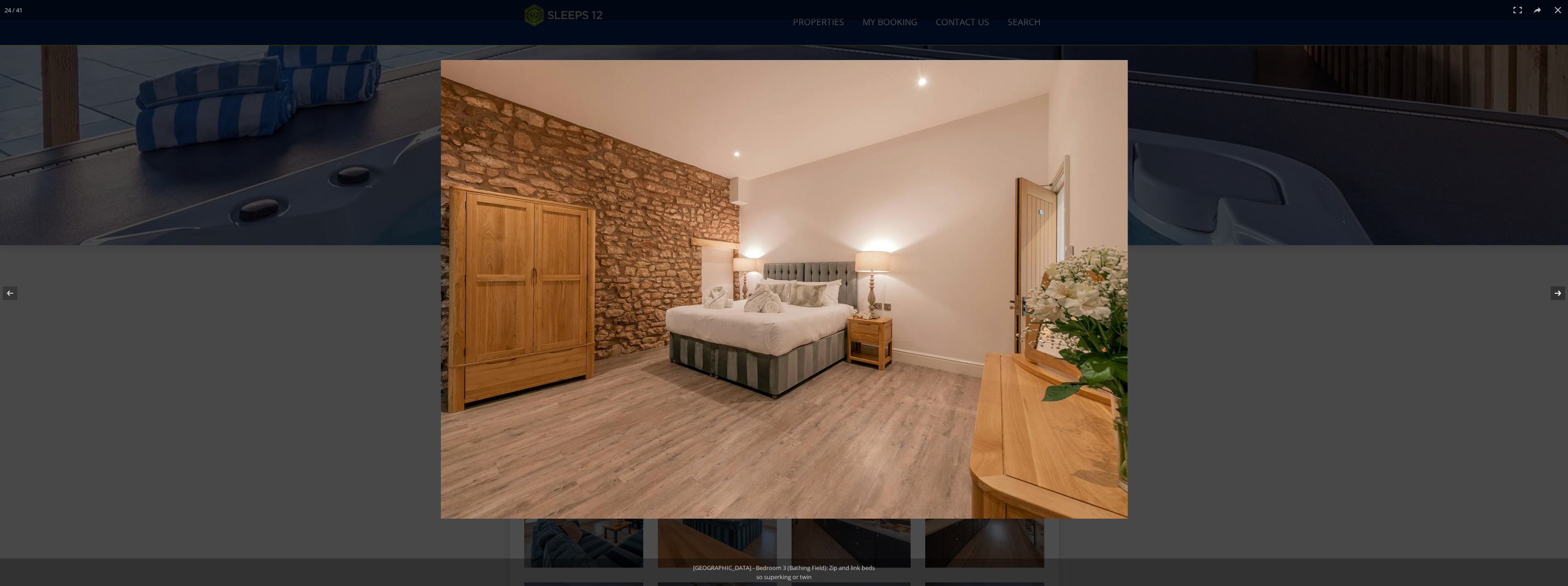
click at [1558, 292] on button at bounding box center [1552, 293] width 32 height 46
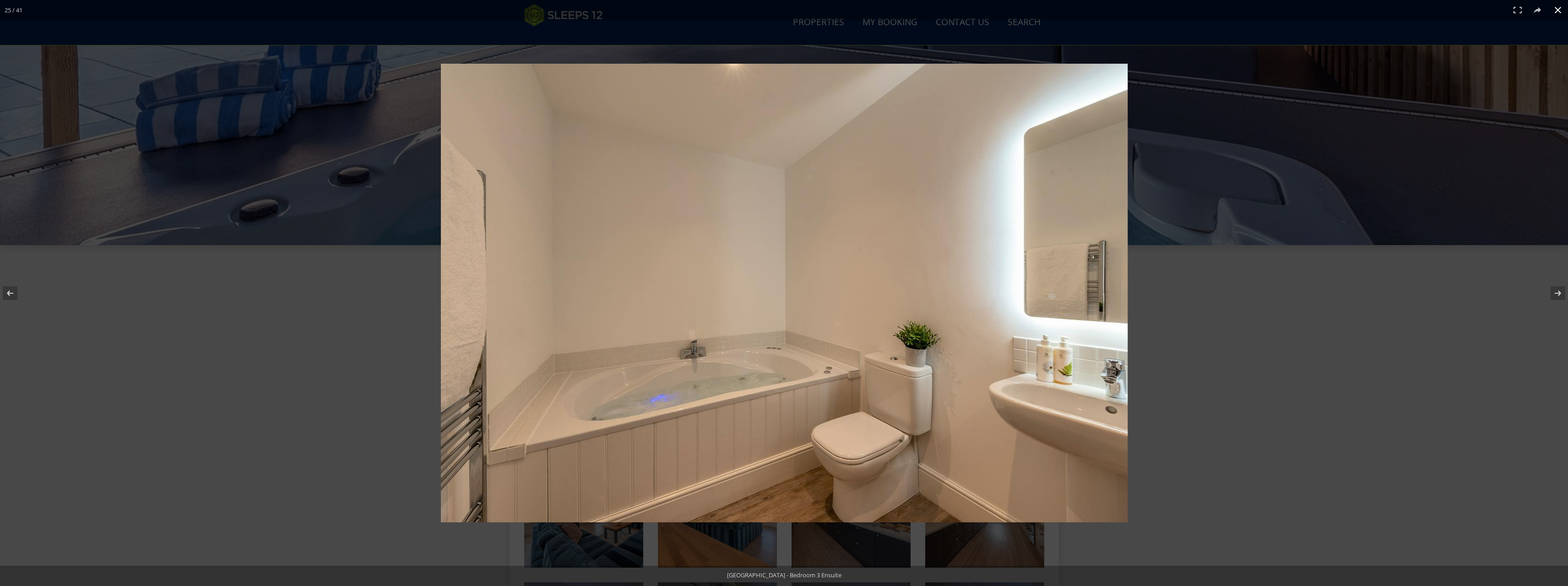
click at [1561, 7] on button at bounding box center [1558, 10] width 20 height 20
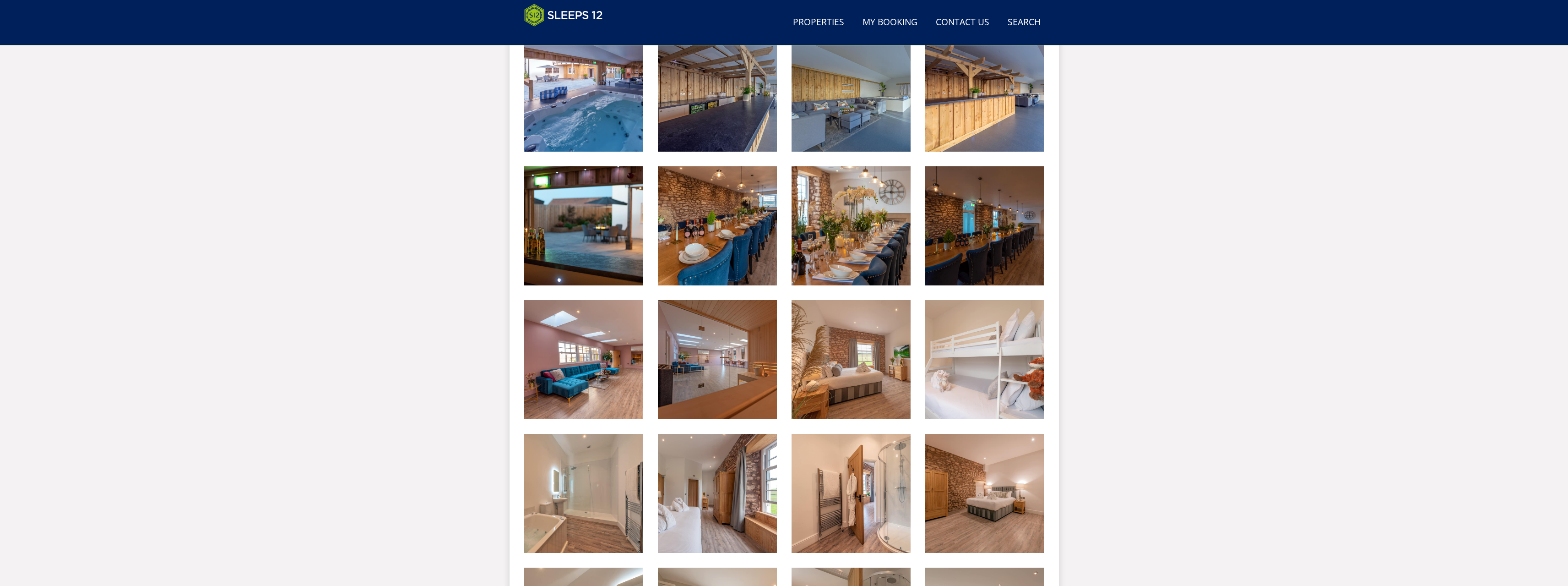
scroll to position [839, 0]
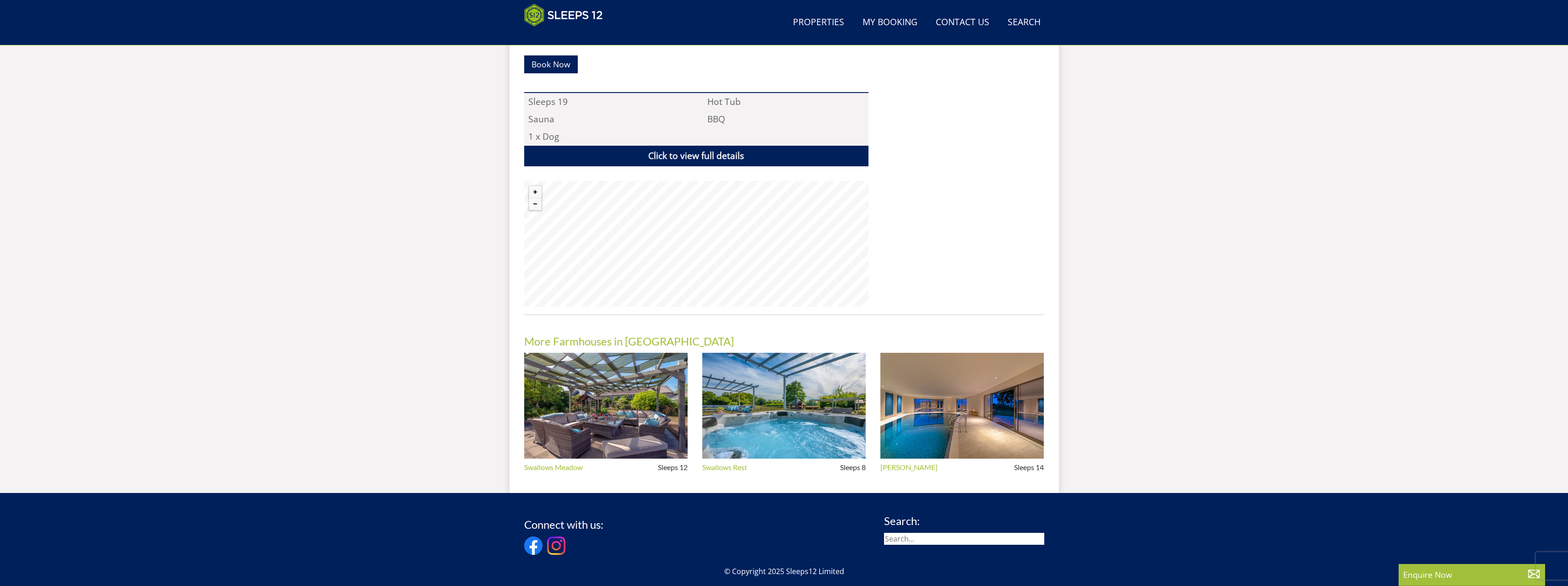
scroll to position [662, 0]
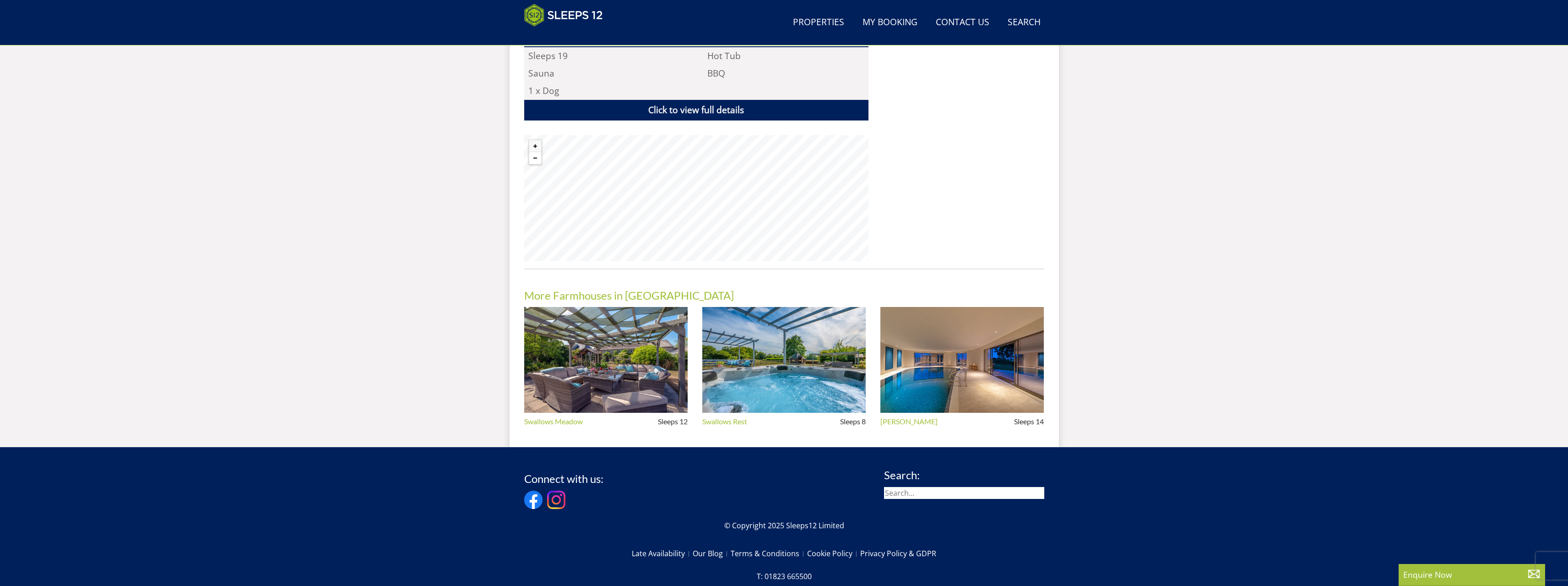
click at [537, 152] on button "Zoom out" at bounding box center [535, 158] width 12 height 12
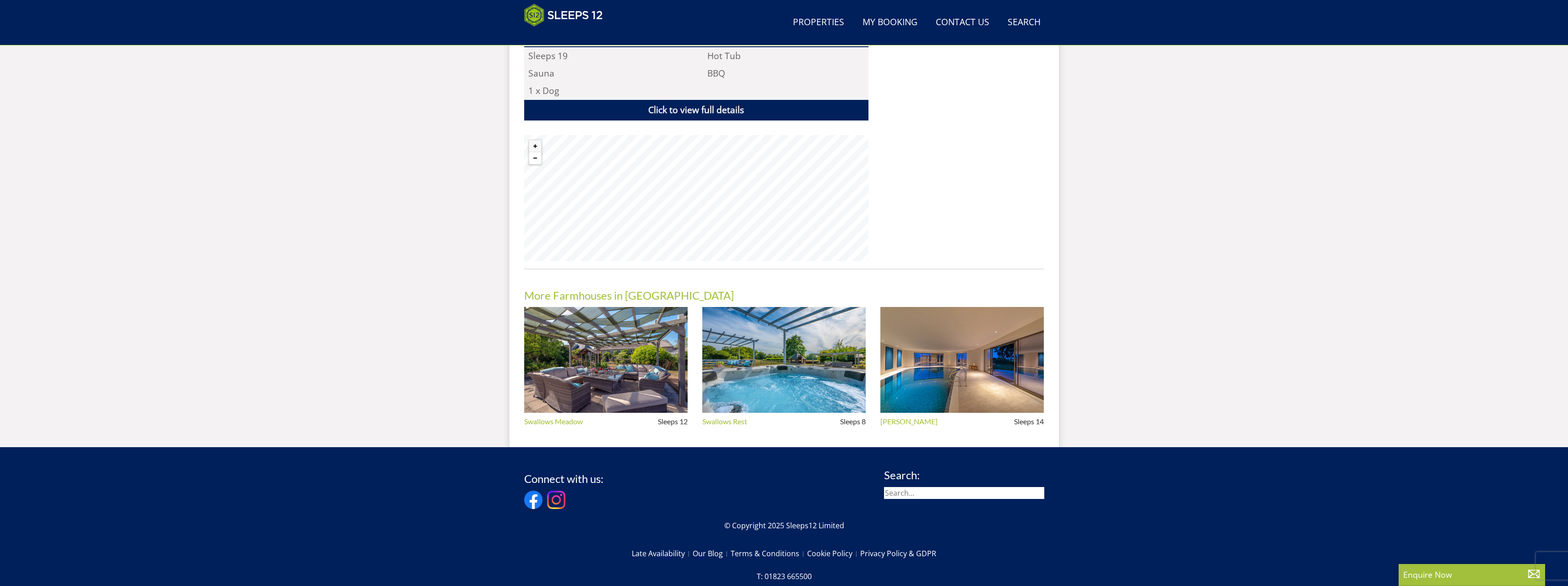
click at [537, 152] on button "Zoom out" at bounding box center [535, 158] width 12 height 12
